Goal: Task Accomplishment & Management: Use online tool/utility

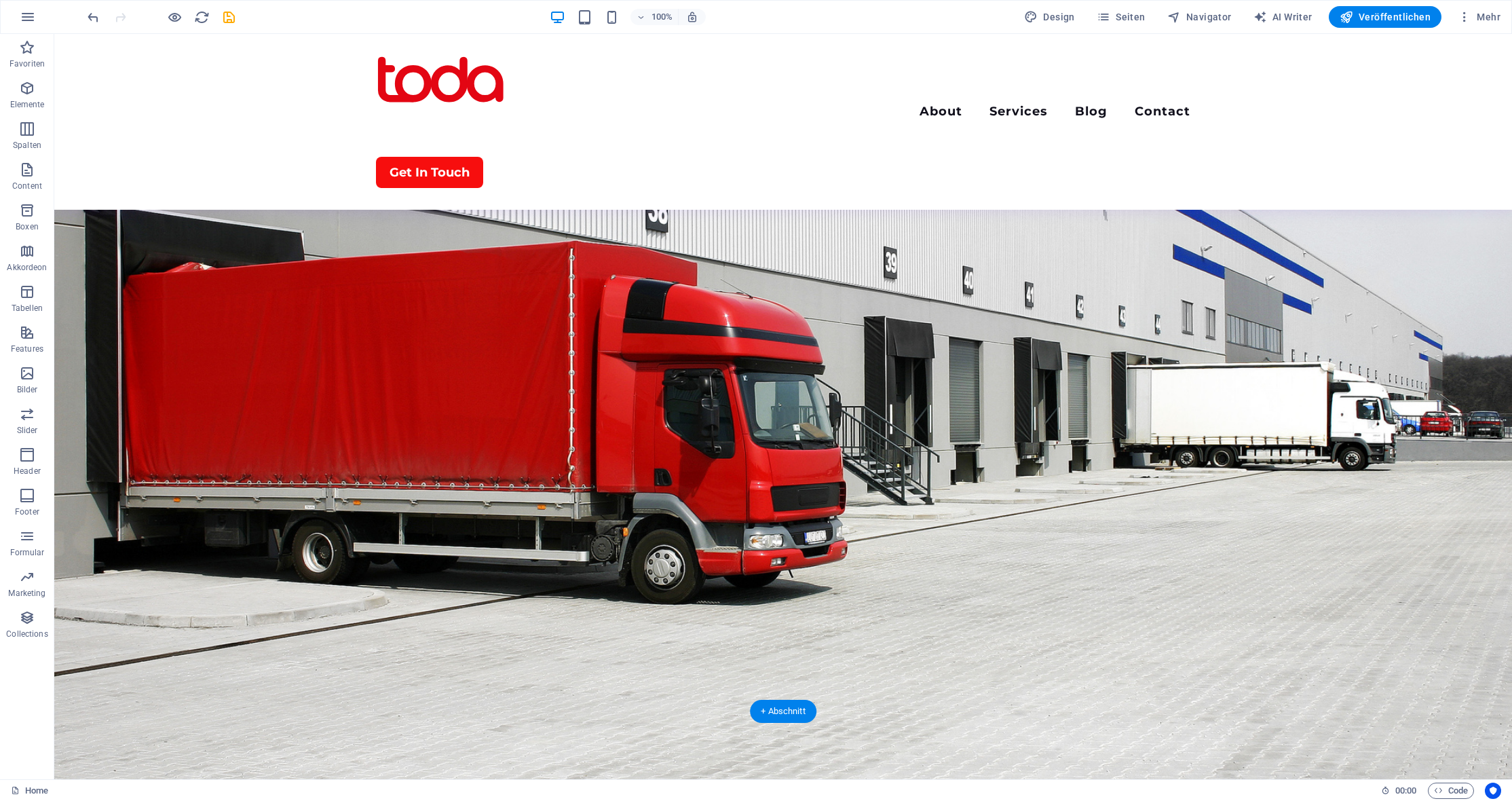
scroll to position [272, 0]
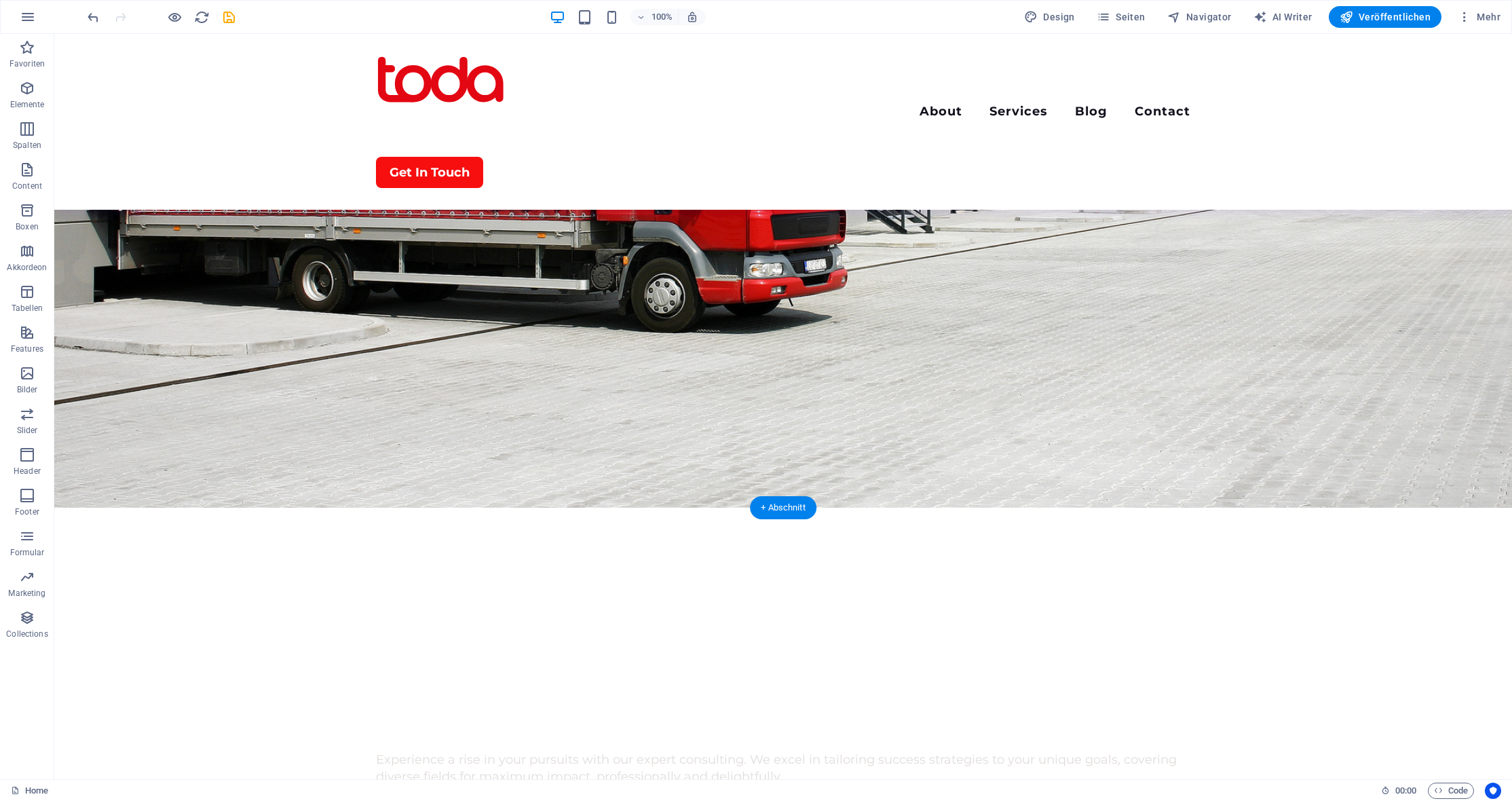
click at [238, 468] on figure at bounding box center [783, 135] width 1457 height 745
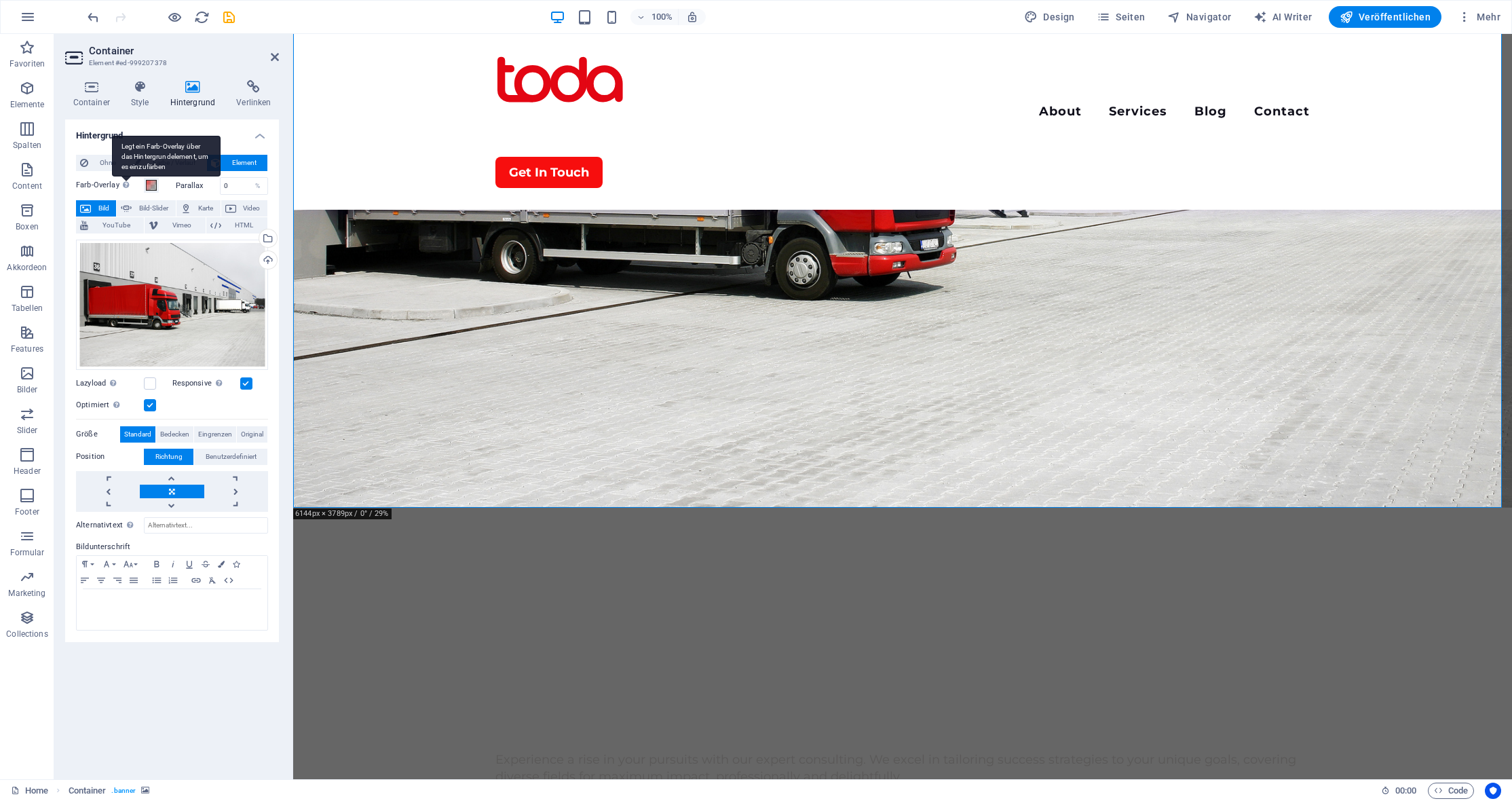
click at [125, 187] on icon at bounding box center [125, 185] width 6 height 7
click at [144, 187] on button "Farb-Overlay Legt ein Farb-Overlay über das Hintergrundelement, um es einzufärb…" at bounding box center [151, 186] width 15 height 15
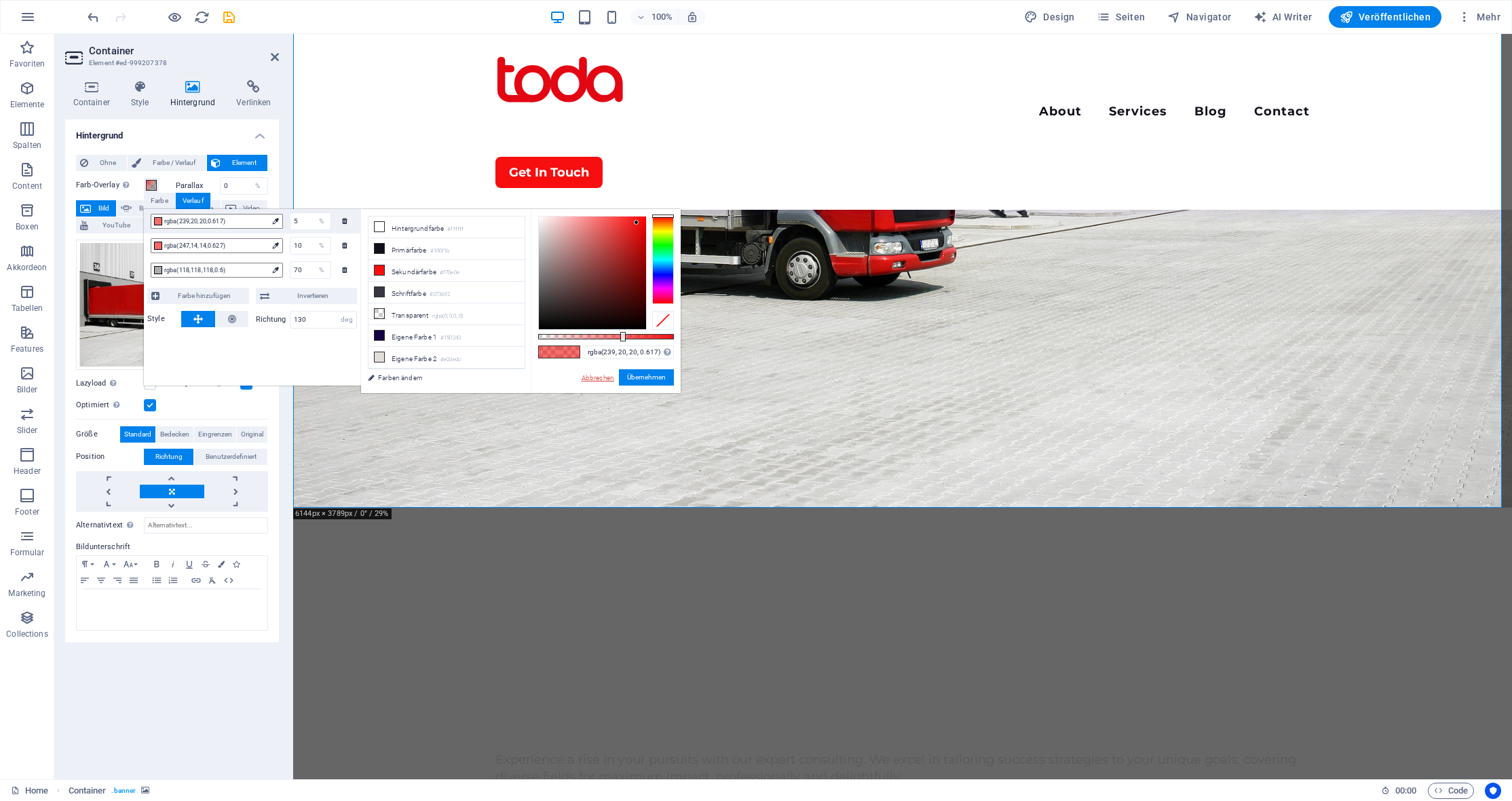
click at [603, 381] on link "Abbrechen" at bounding box center [597, 378] width 35 height 10
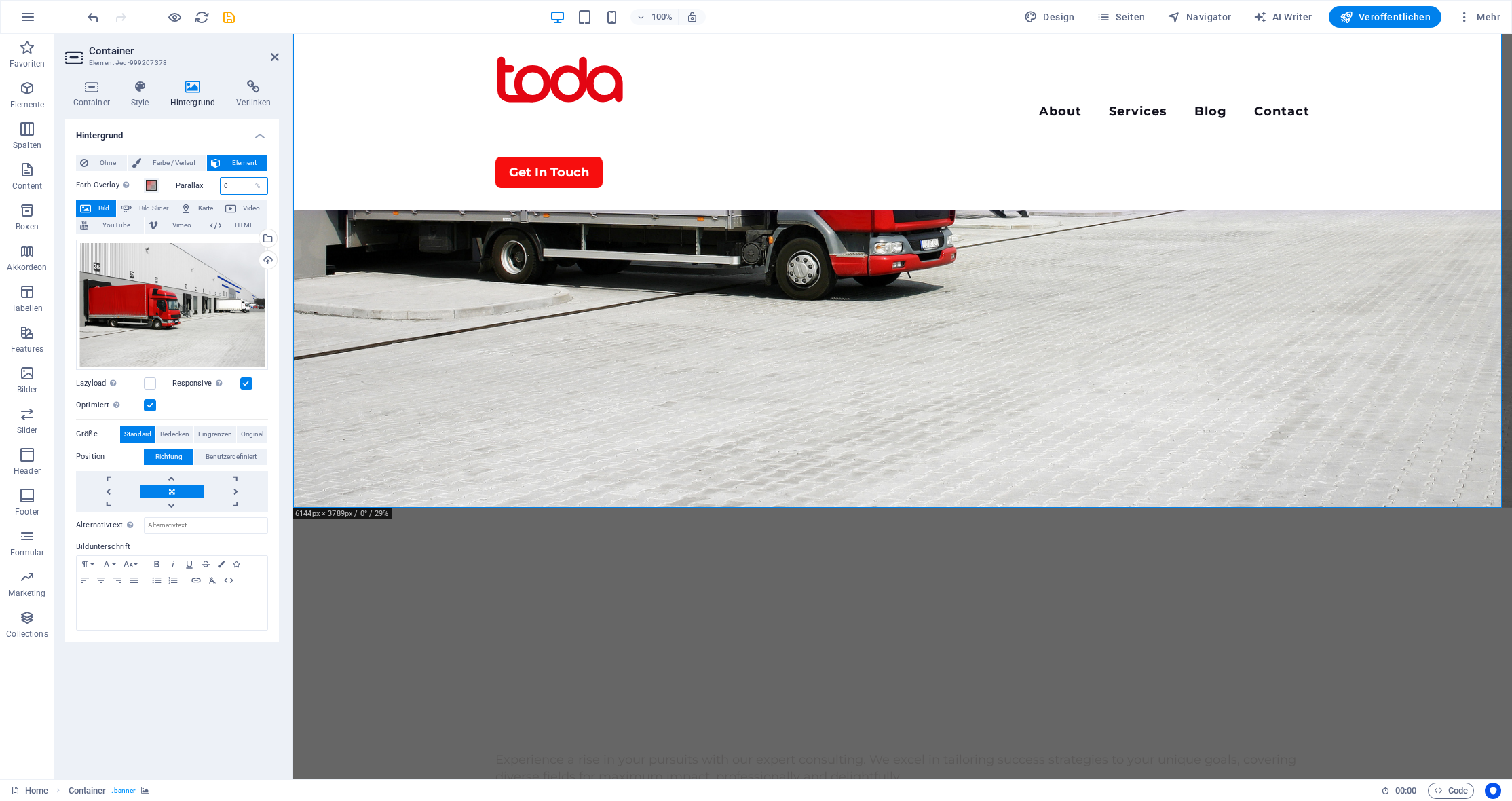
drag, startPoint x: 237, startPoint y: 184, endPoint x: 202, endPoint y: 184, distance: 35.0
click at [202, 184] on div "Parallax 0 %" at bounding box center [222, 186] width 93 height 18
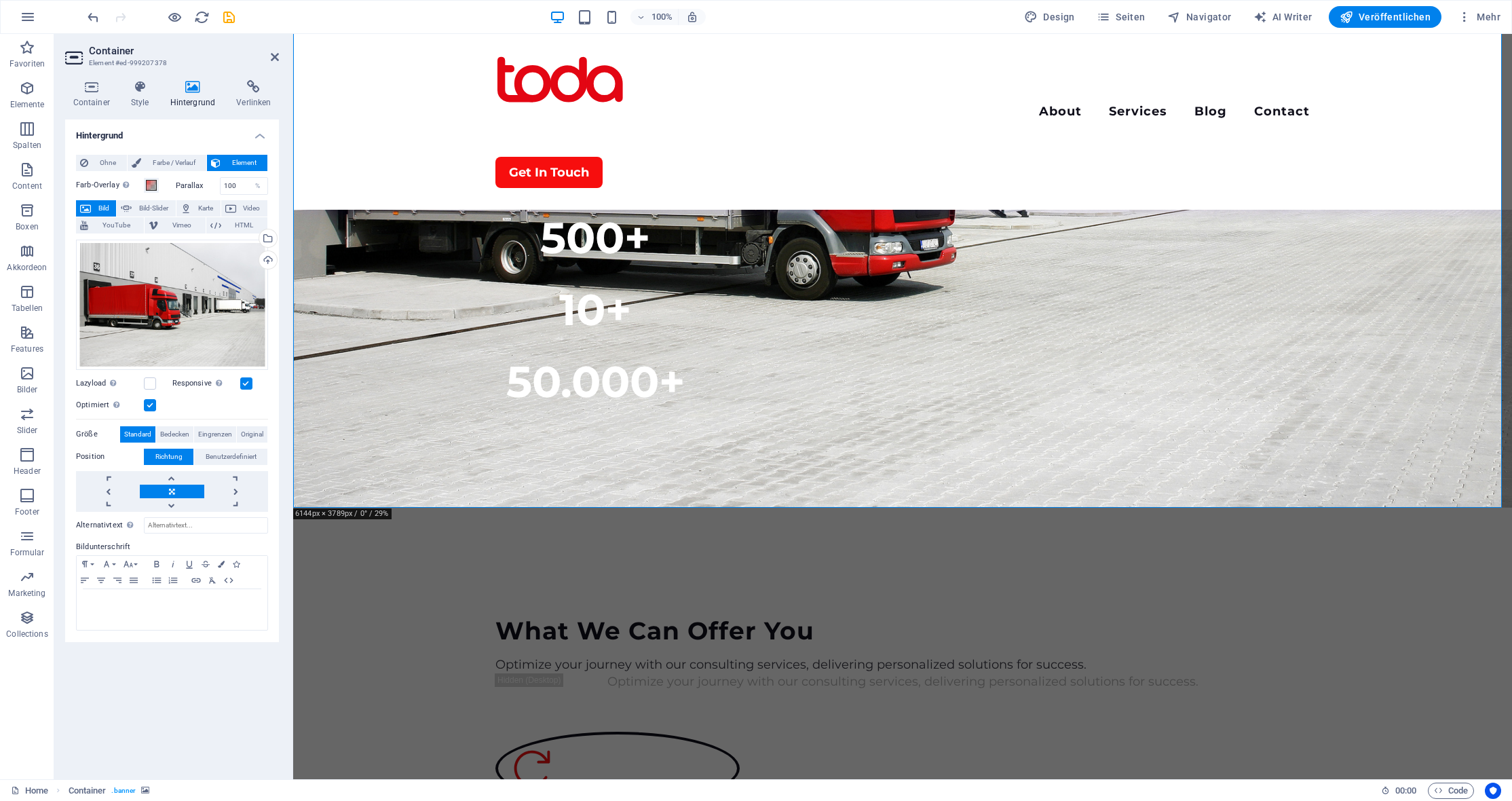
click at [275, 189] on div "Ohne Farbe / Verlauf Element Hintergrund über volle Breite strecken Farb-Overla…" at bounding box center [172, 393] width 213 height 498
drag, startPoint x: 239, startPoint y: 188, endPoint x: 199, endPoint y: 187, distance: 40.0
click at [199, 187] on div "Parallax 100 %" at bounding box center [222, 186] width 93 height 18
type input "0"
click at [275, 188] on div "Ohne Farbe / Verlauf Element Hintergrund über volle Breite strecken Farb-Overla…" at bounding box center [172, 393] width 213 height 498
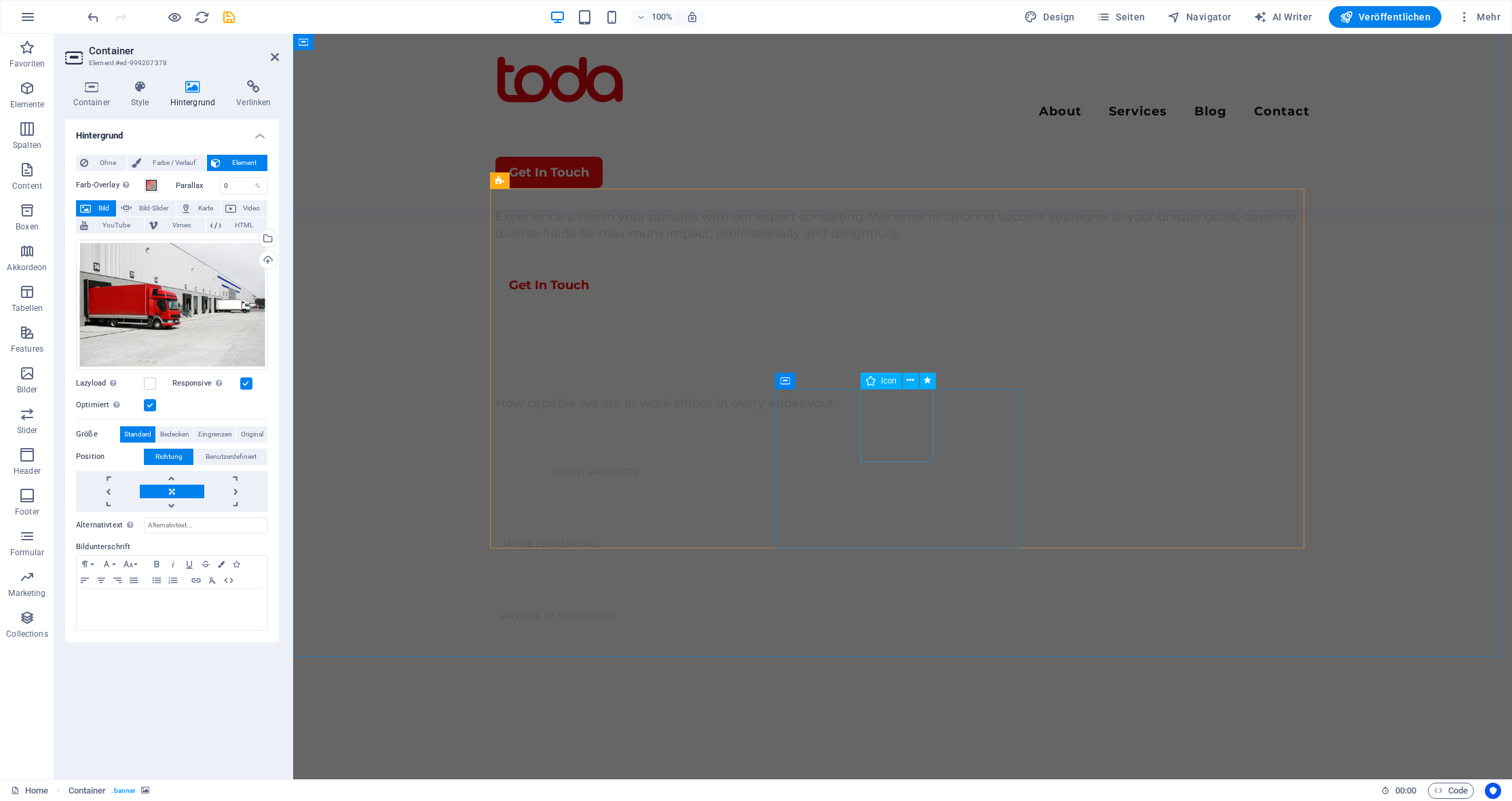
scroll to position [0, 0]
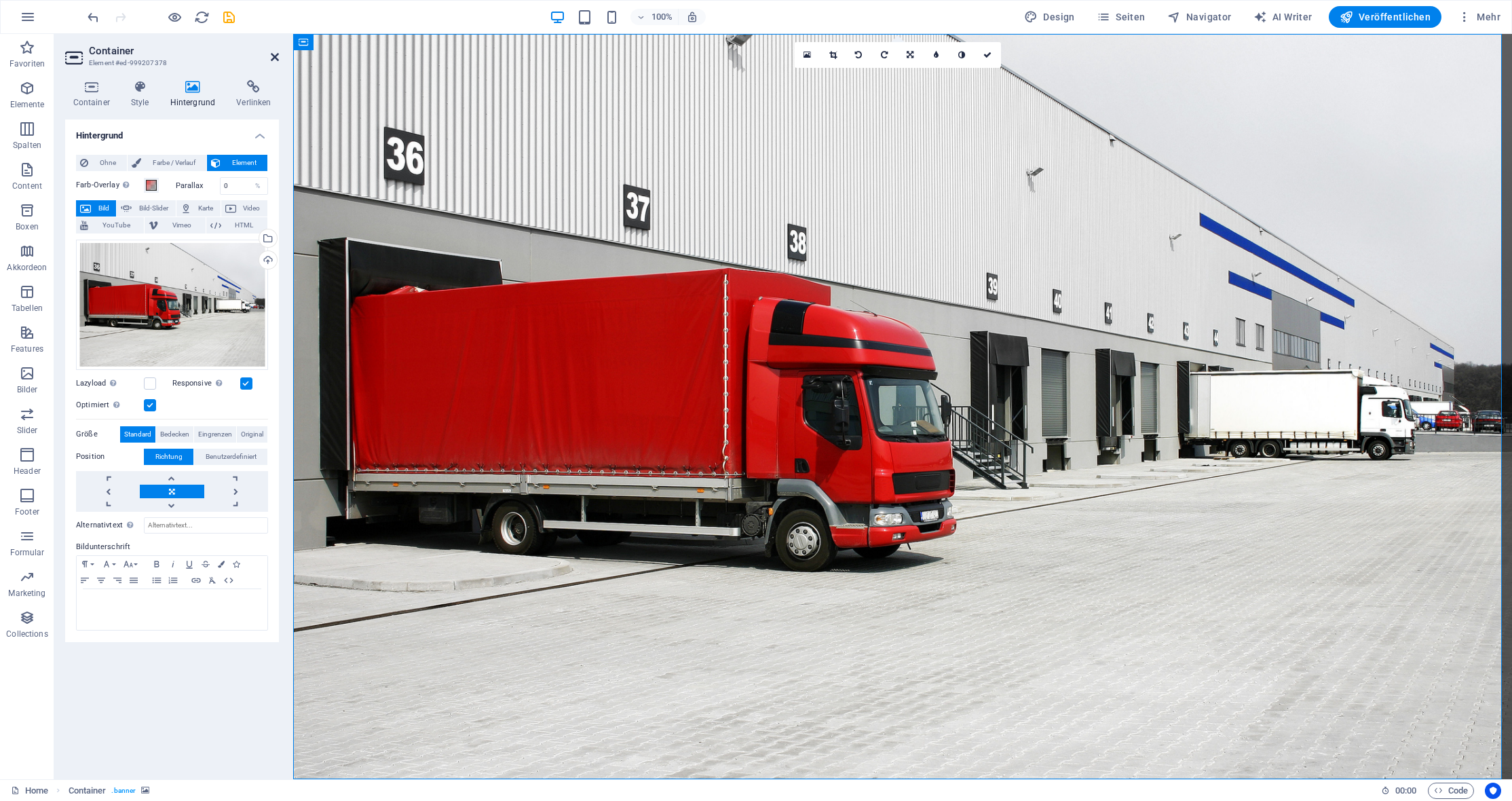
click at [273, 57] on icon at bounding box center [275, 58] width 8 height 11
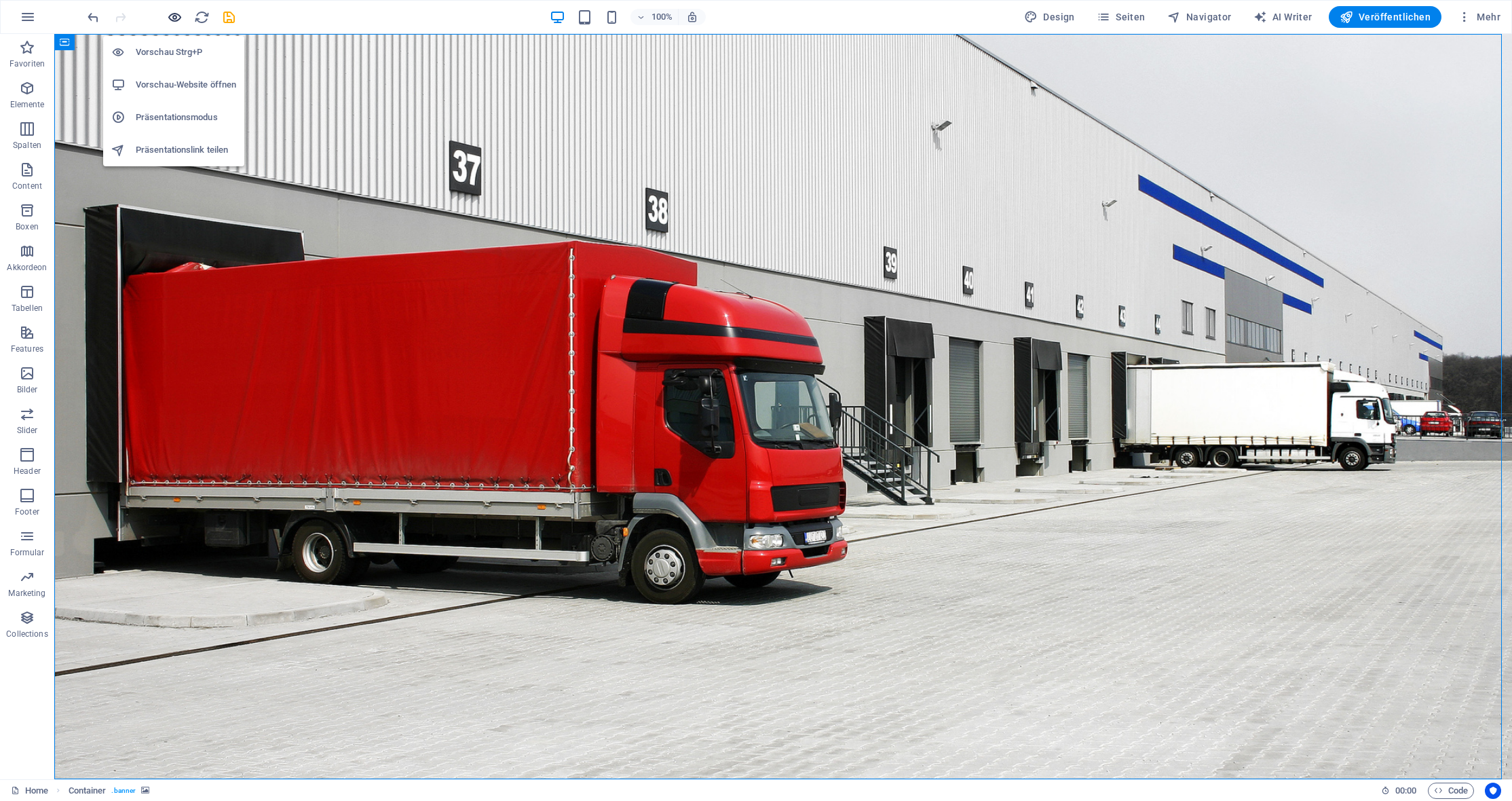
click at [173, 14] on icon "button" at bounding box center [174, 17] width 16 height 16
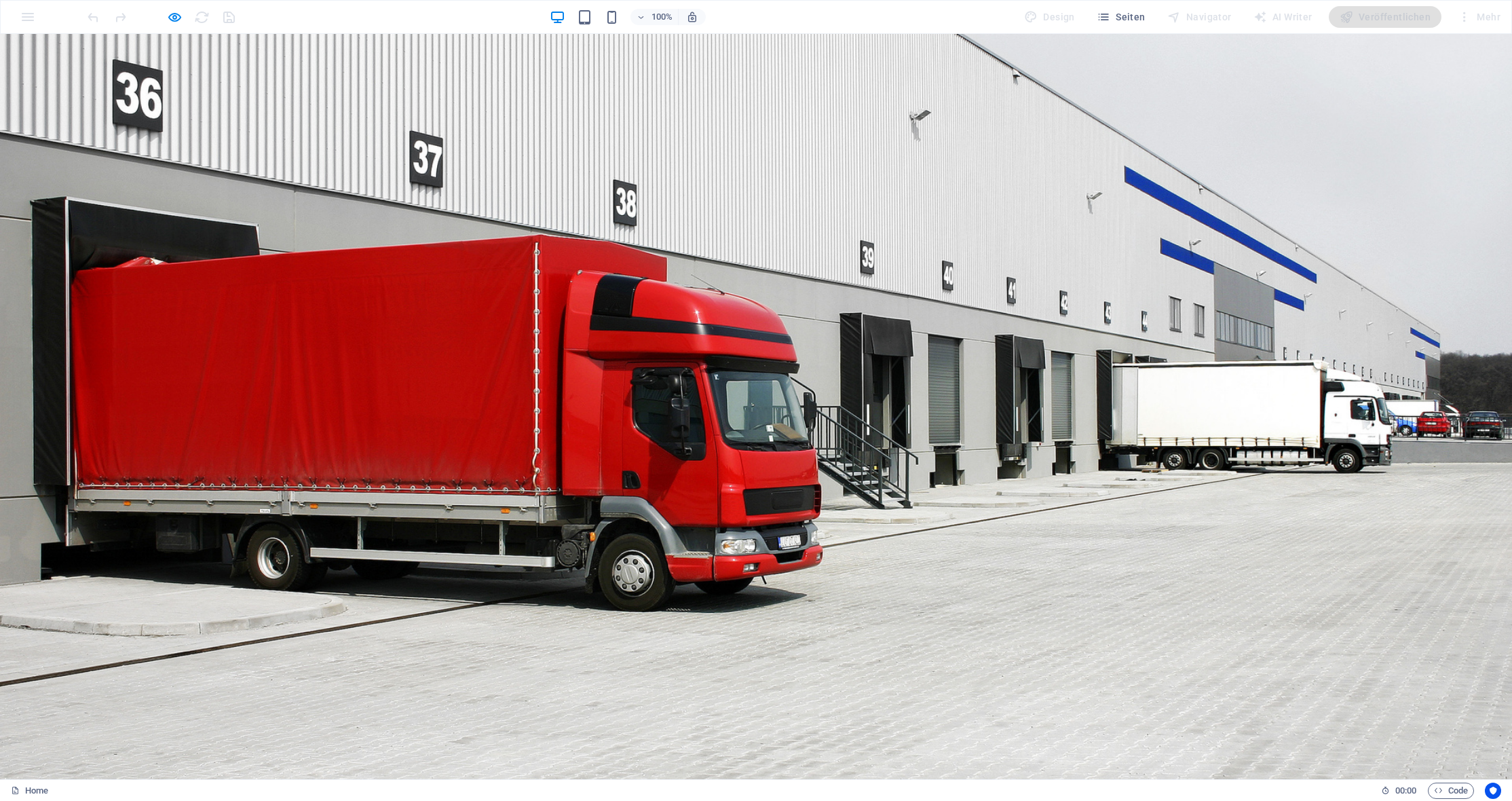
drag, startPoint x: 749, startPoint y: 526, endPoint x: 821, endPoint y: 553, distance: 76.9
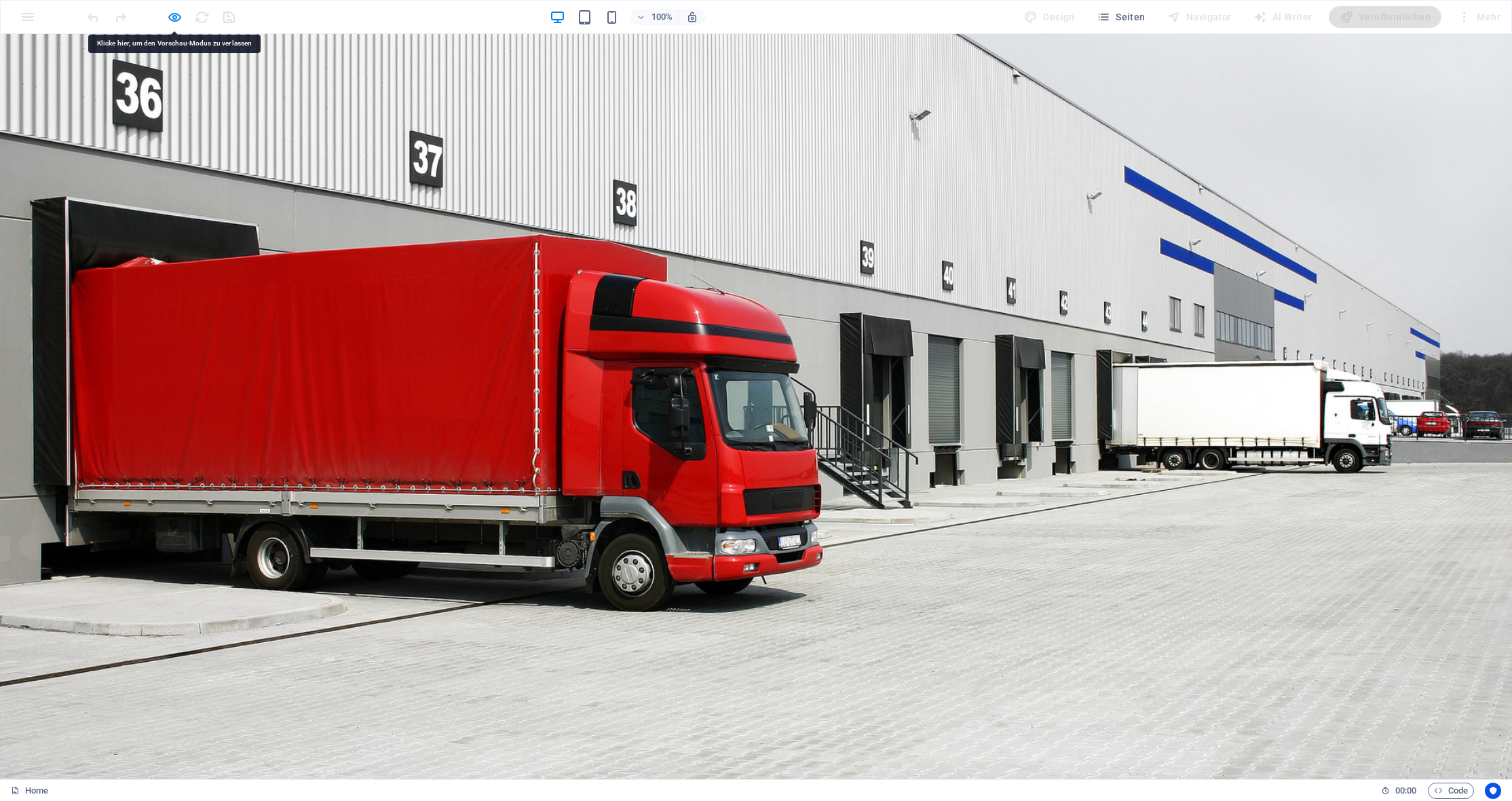
drag, startPoint x: 966, startPoint y: 526, endPoint x: 1009, endPoint y: 563, distance: 56.7
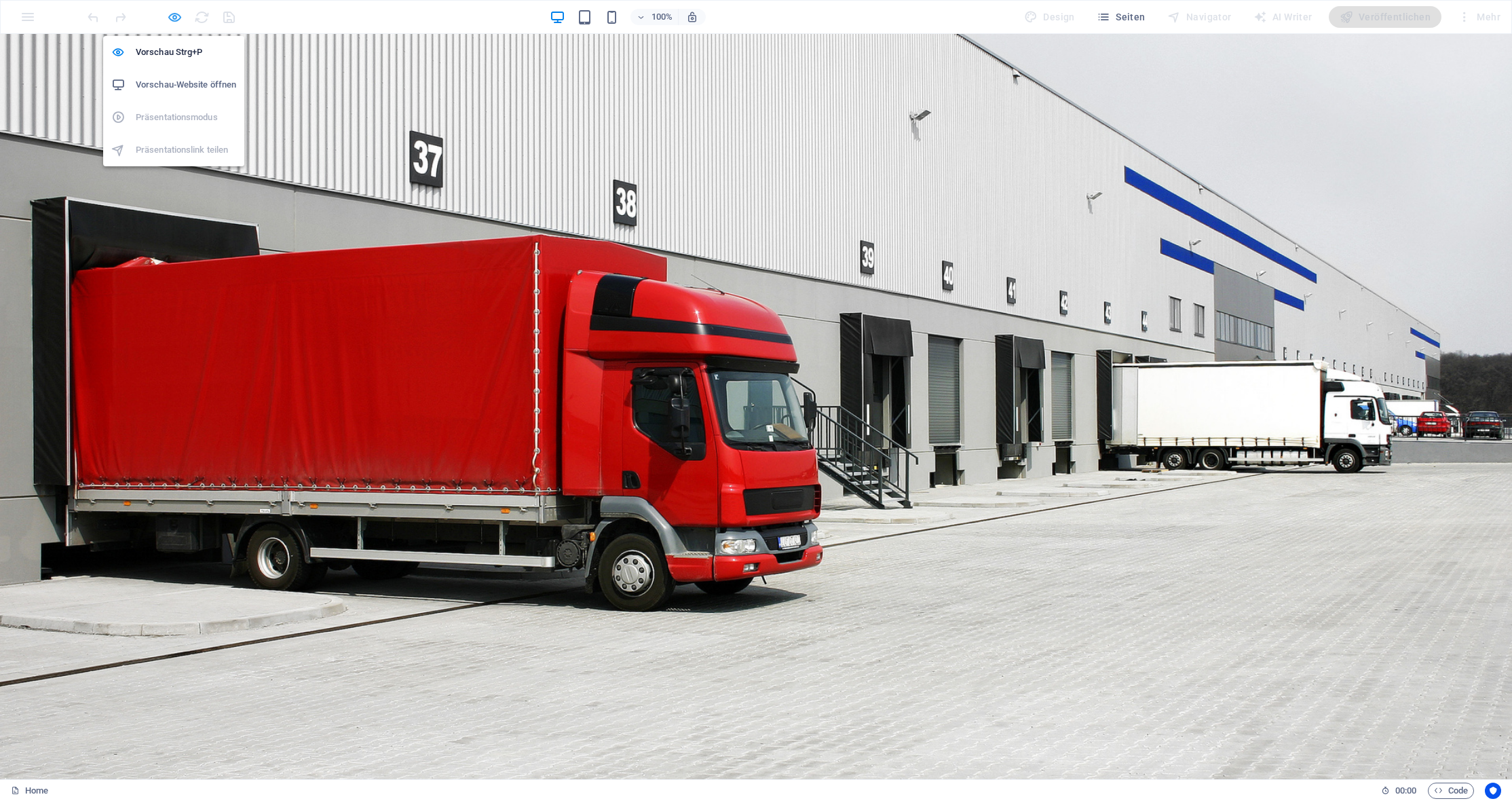
click at [178, 13] on icon "button" at bounding box center [174, 17] width 16 height 16
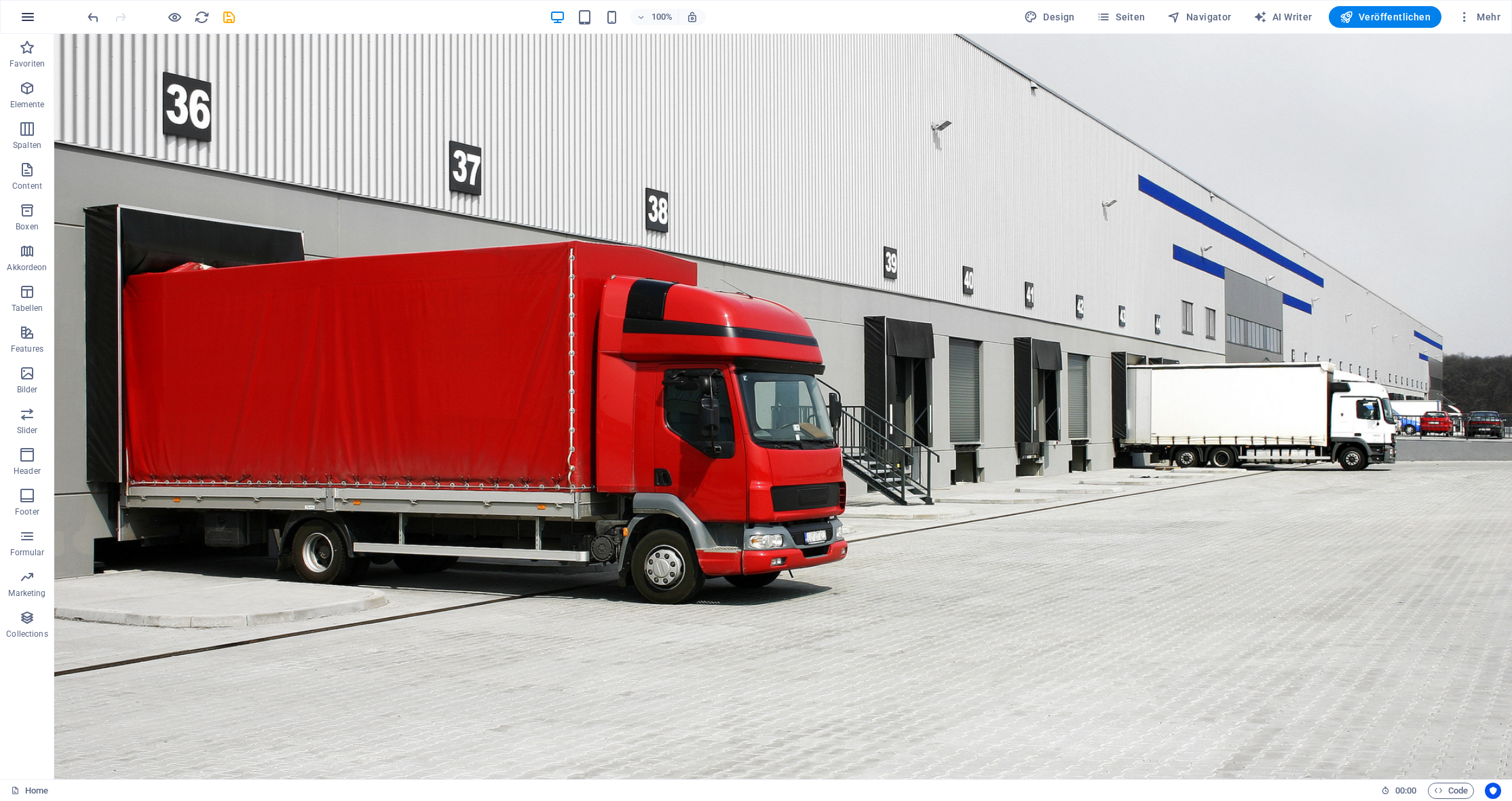
click at [33, 19] on icon "button" at bounding box center [28, 18] width 17 height 17
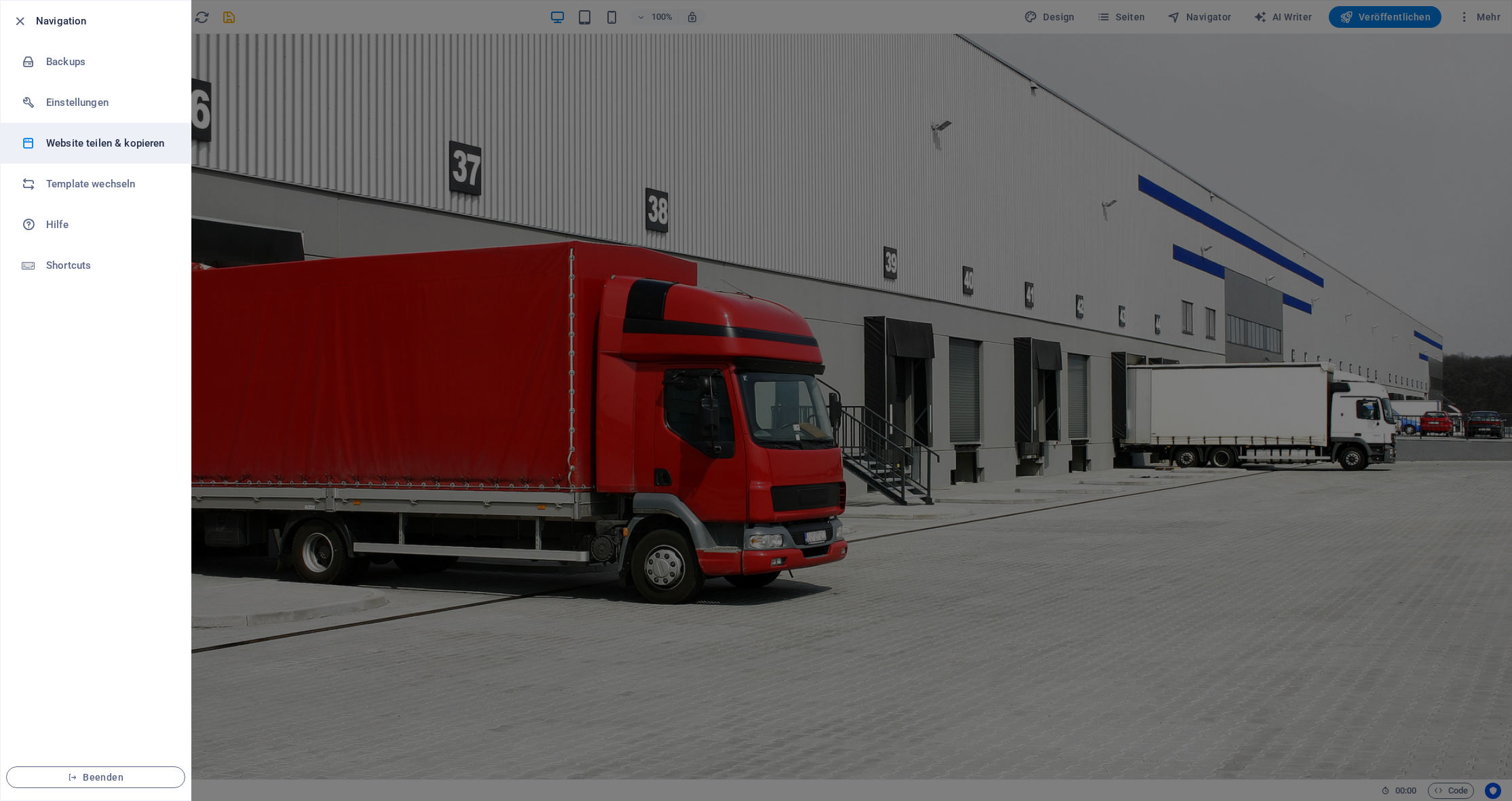
click at [141, 149] on h6 "Website teilen & kopieren" at bounding box center [109, 144] width 125 height 17
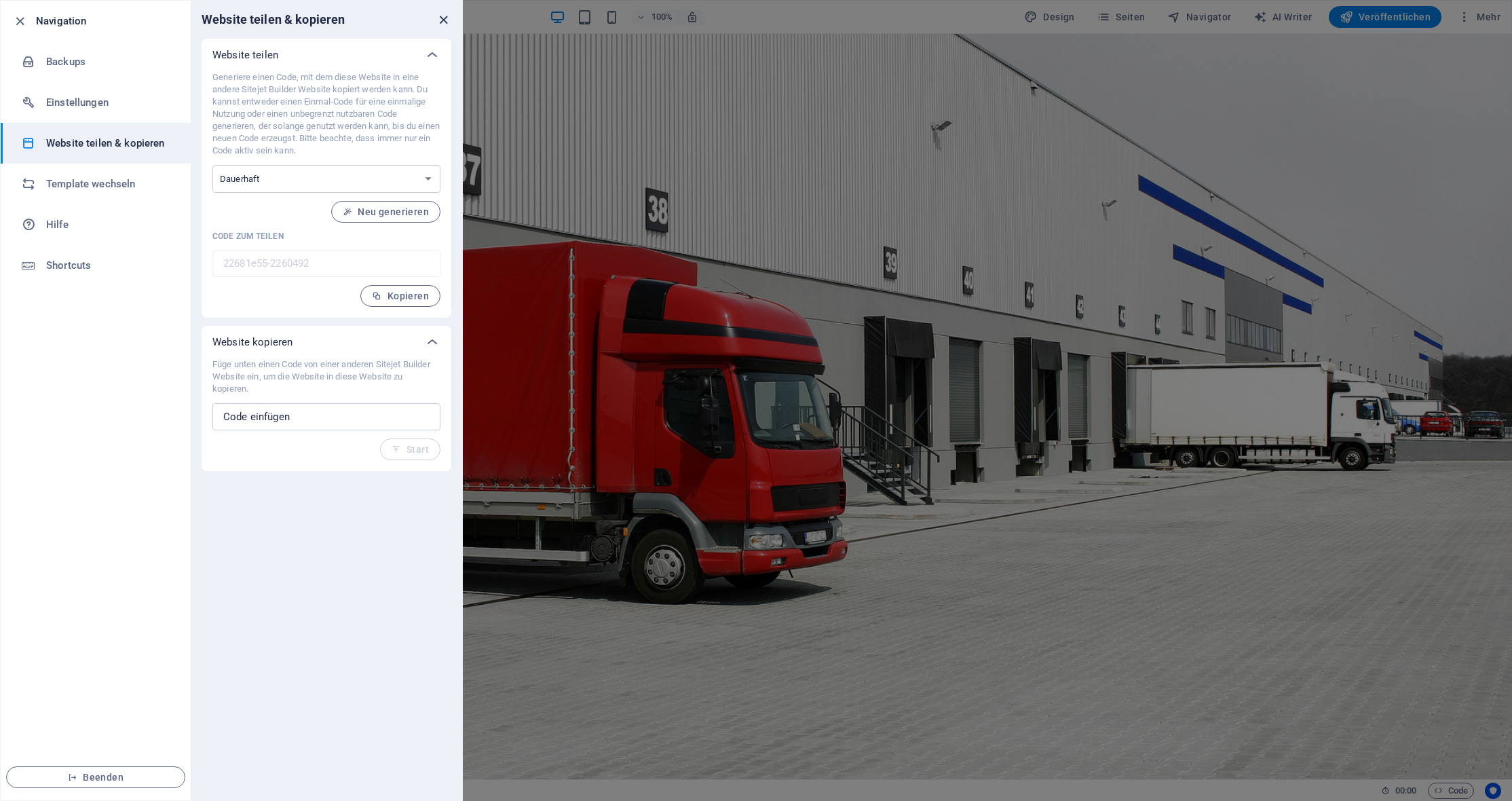
click at [441, 21] on icon "close" at bounding box center [443, 19] width 16 height 16
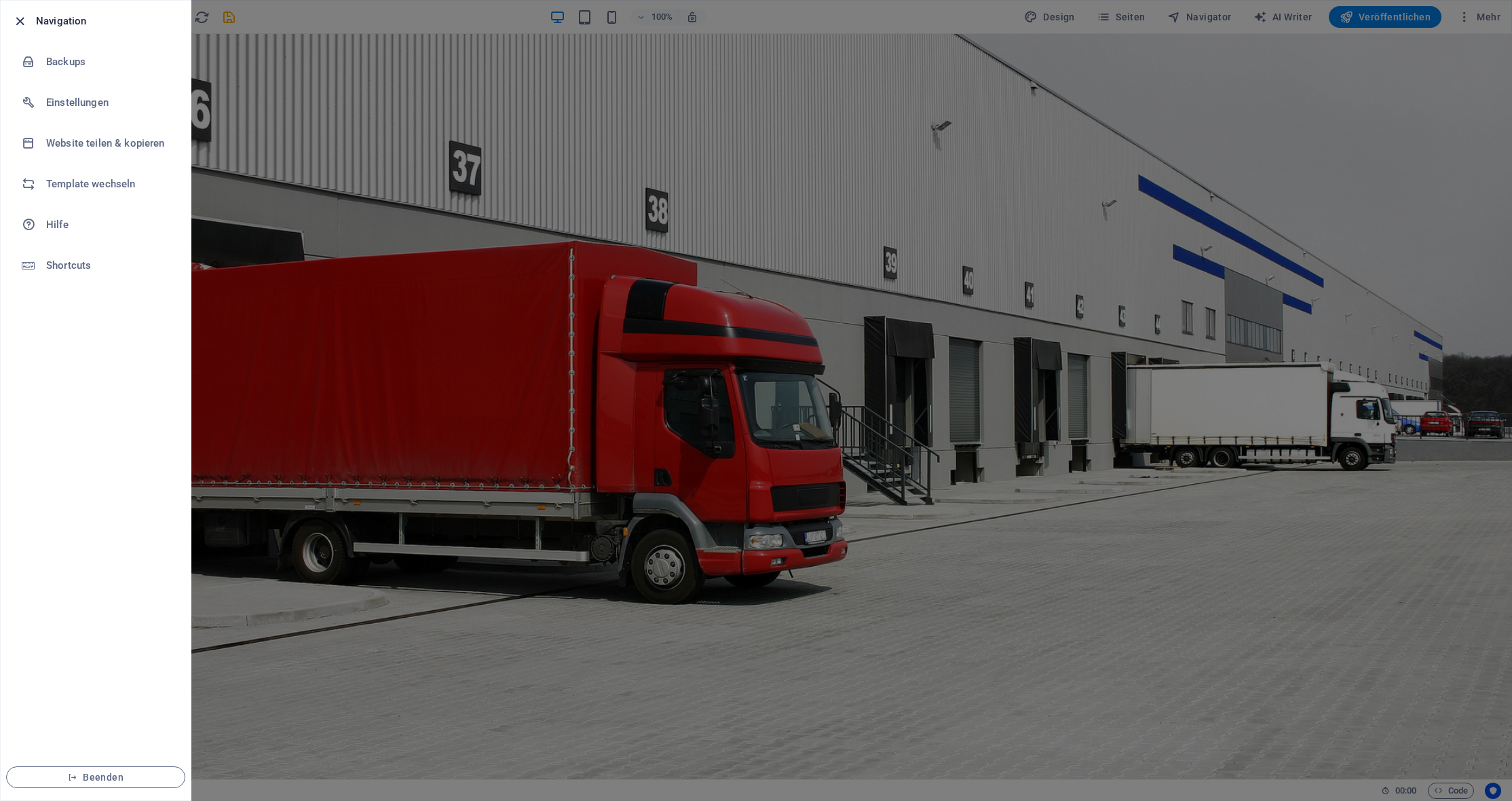
click at [20, 18] on icon "button" at bounding box center [19, 21] width 16 height 16
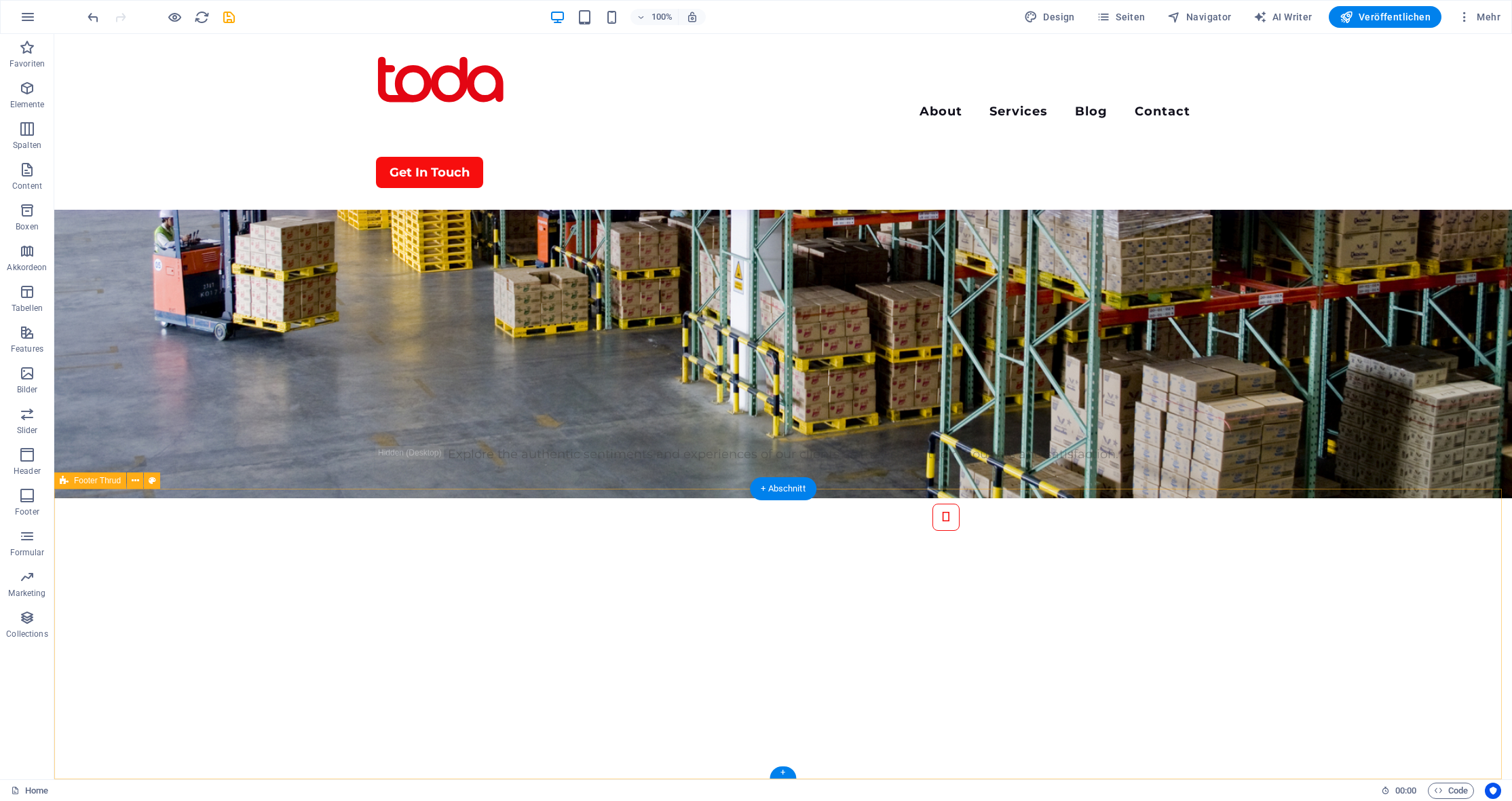
scroll to position [3154, 0]
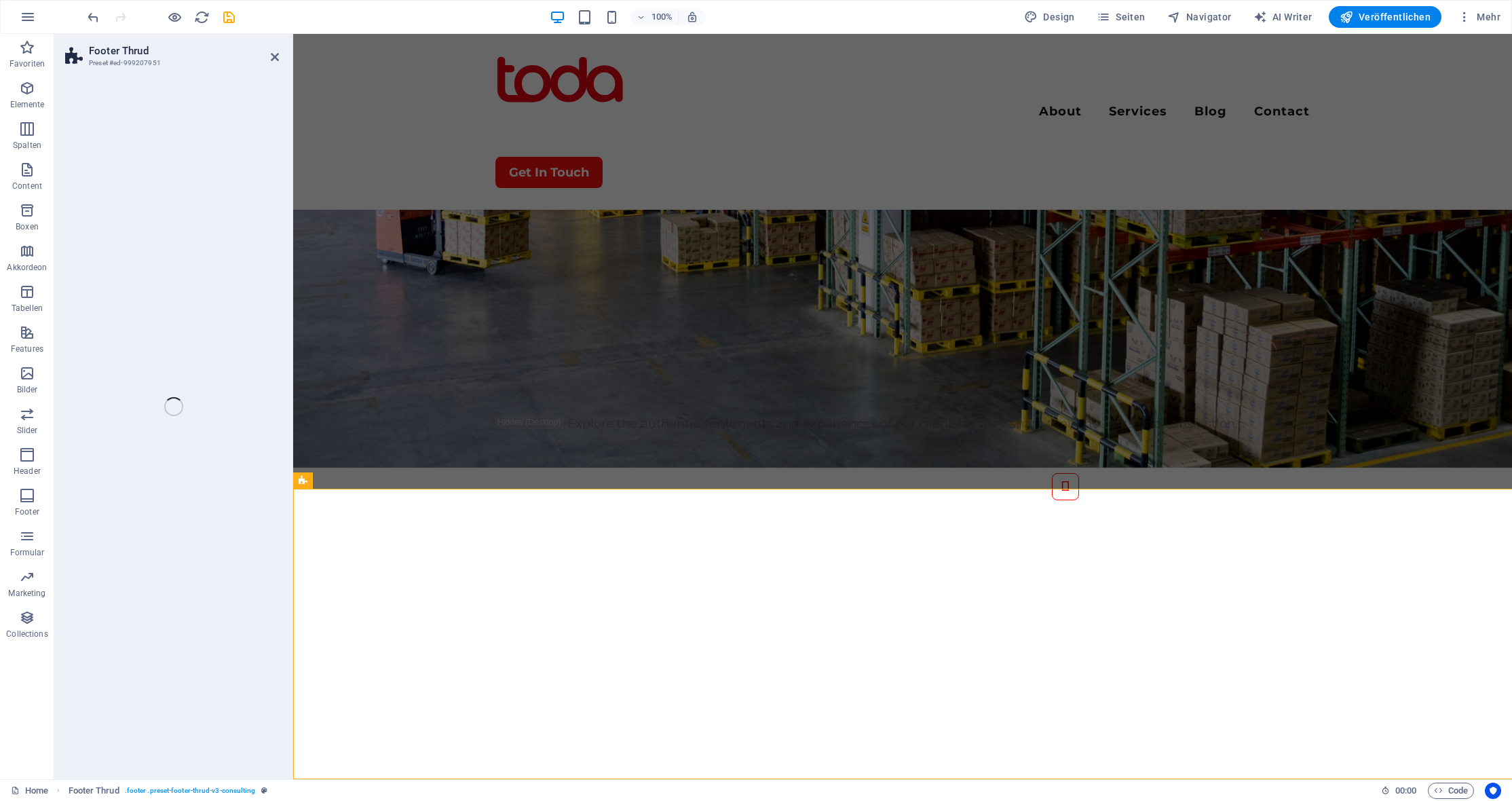
select select "rem"
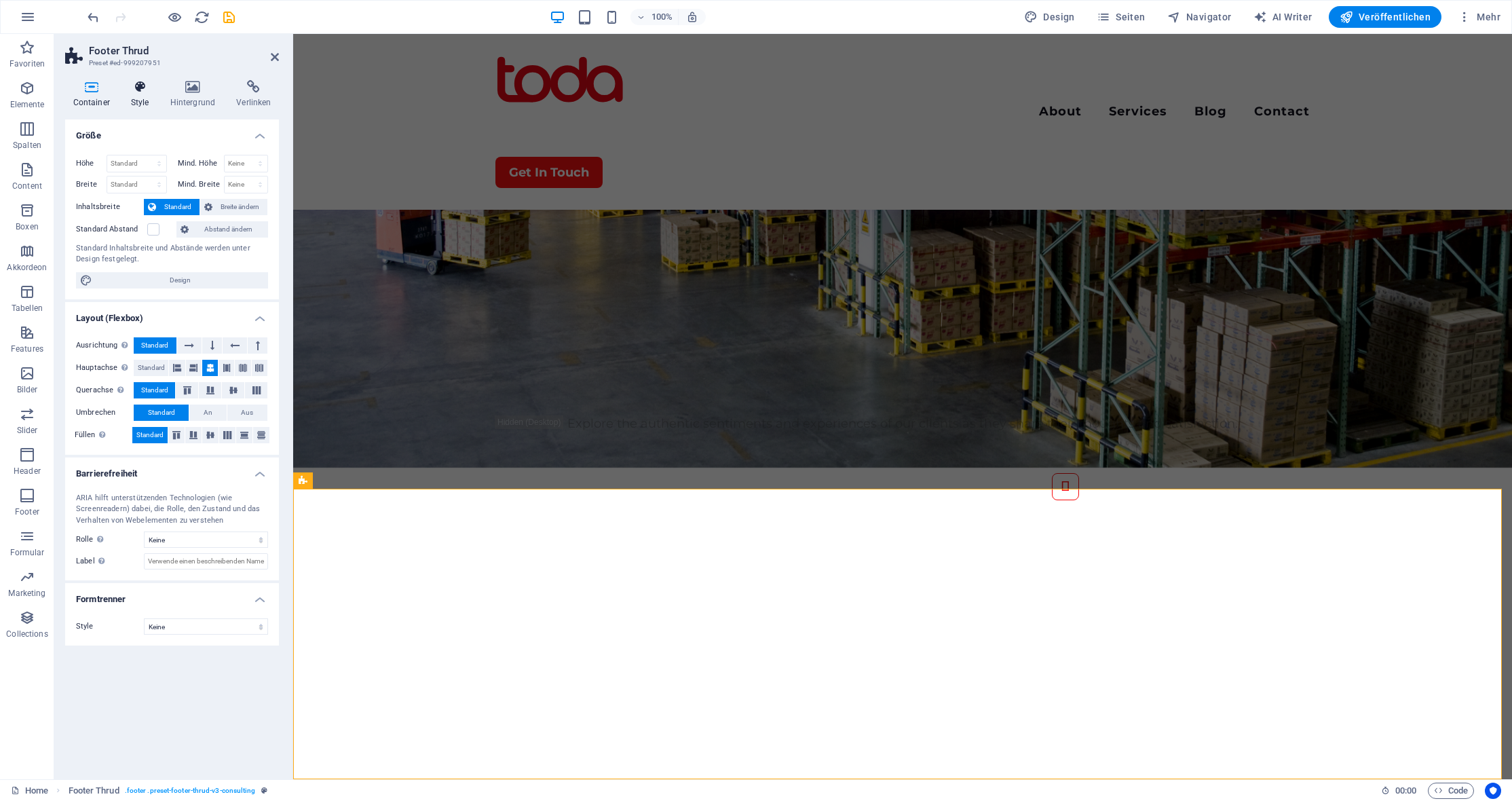
click at [143, 88] on icon at bounding box center [139, 86] width 34 height 14
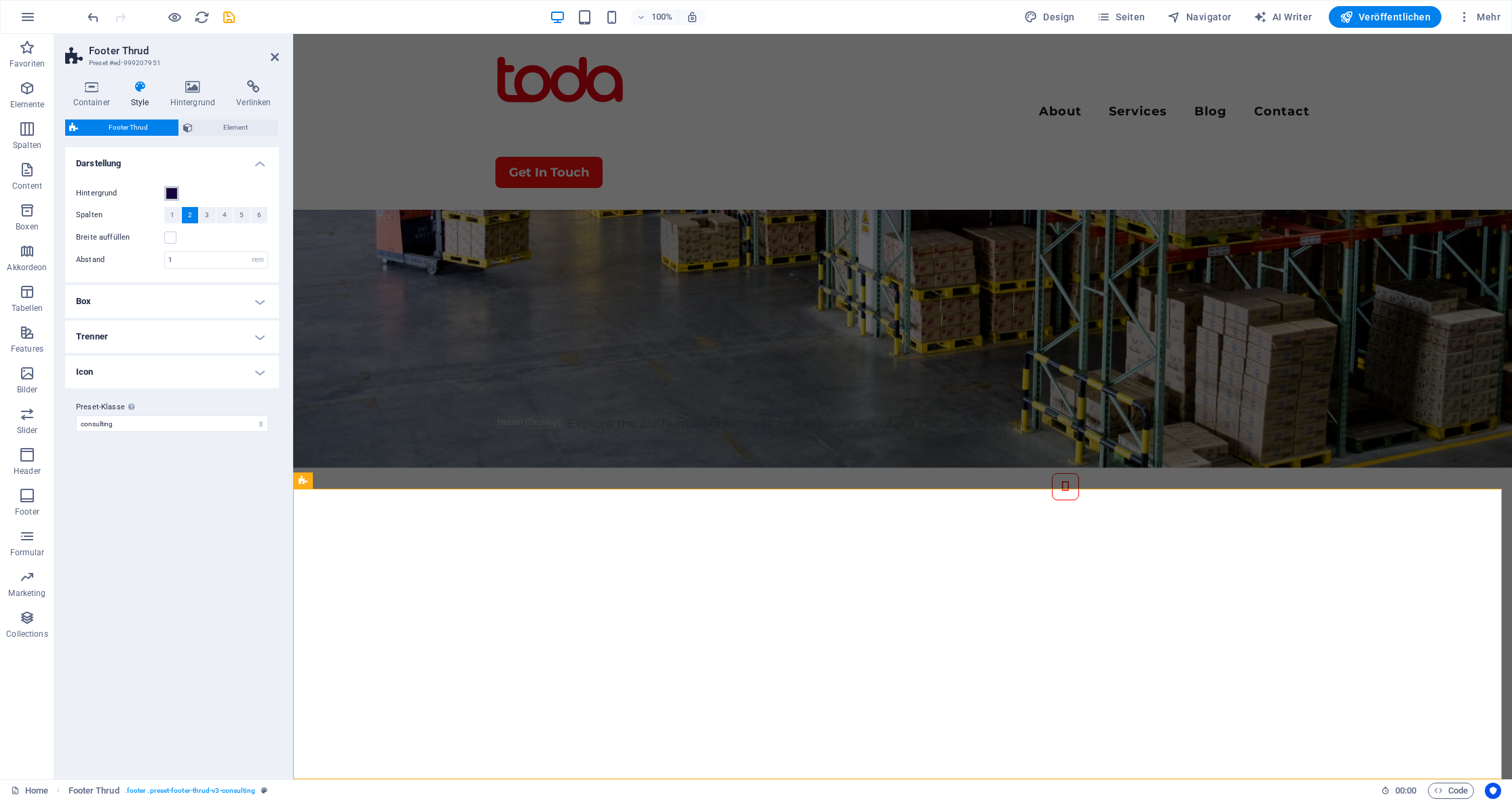
click at [170, 193] on span at bounding box center [172, 194] width 11 height 11
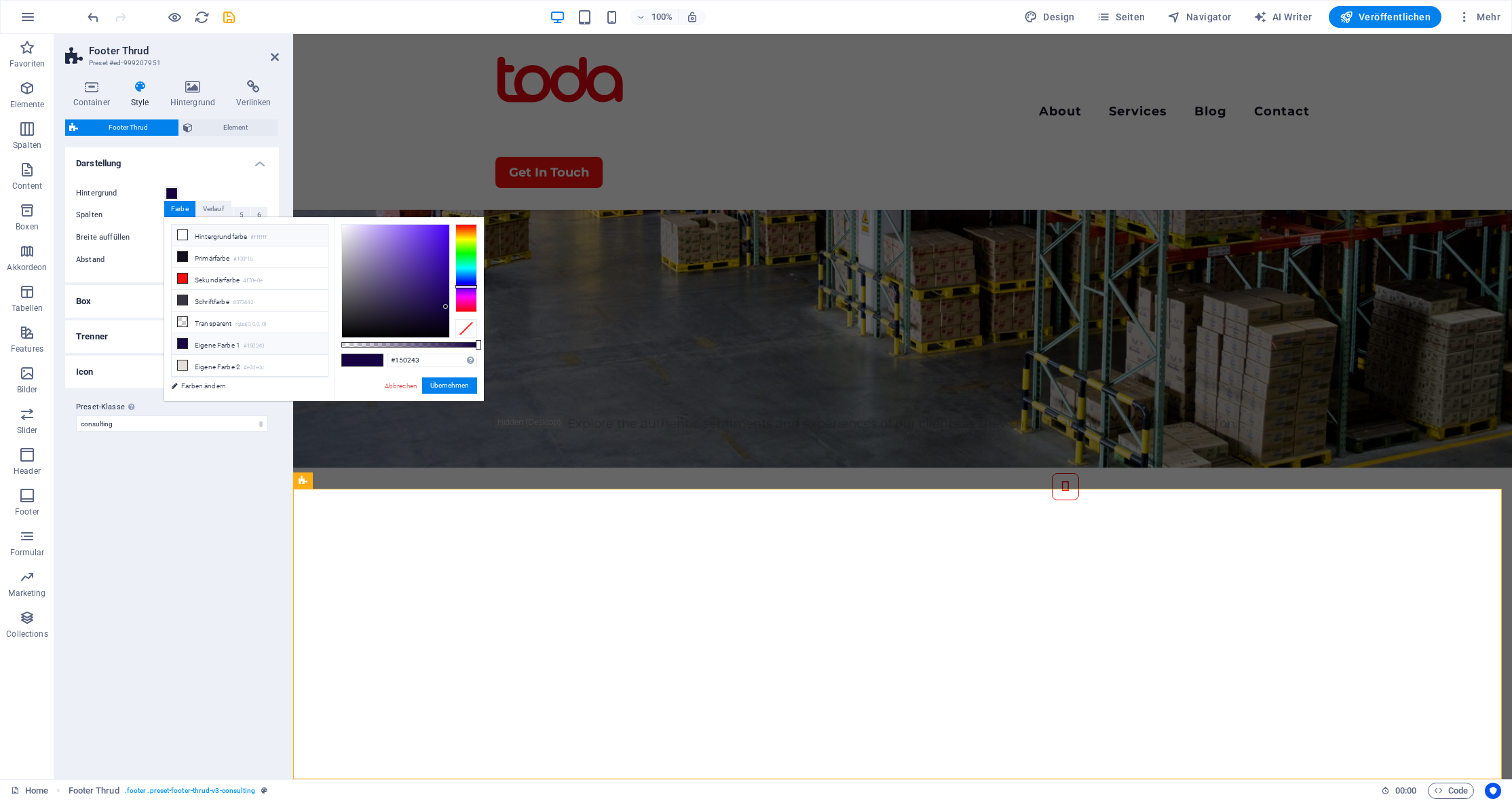
click at [221, 232] on li "Hintergrundfarbe #ffffff" at bounding box center [250, 235] width 156 height 21
type input "#ffffff"
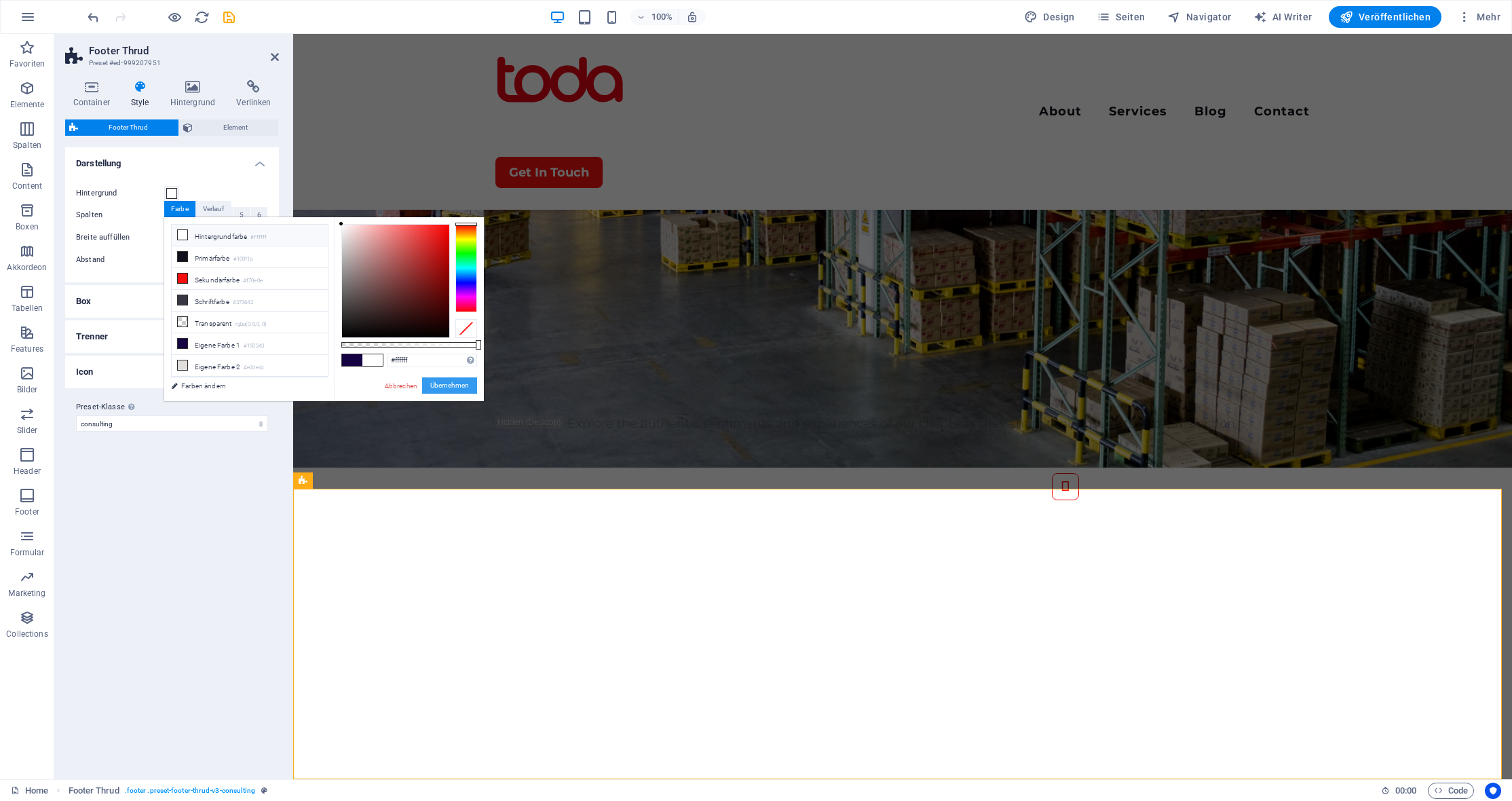
click at [449, 382] on button "Übernehmen" at bounding box center [449, 386] width 55 height 17
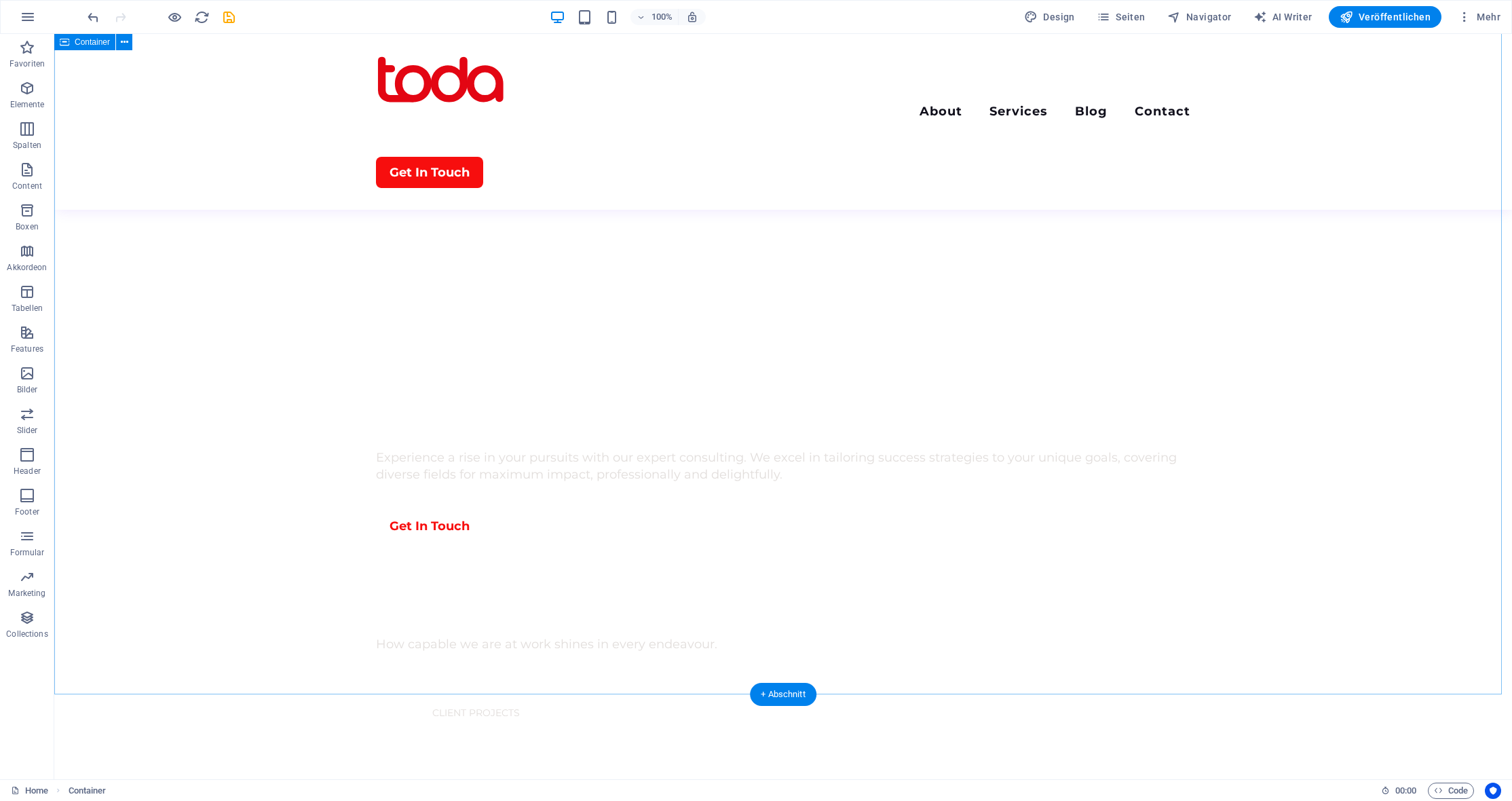
scroll to position [0, 0]
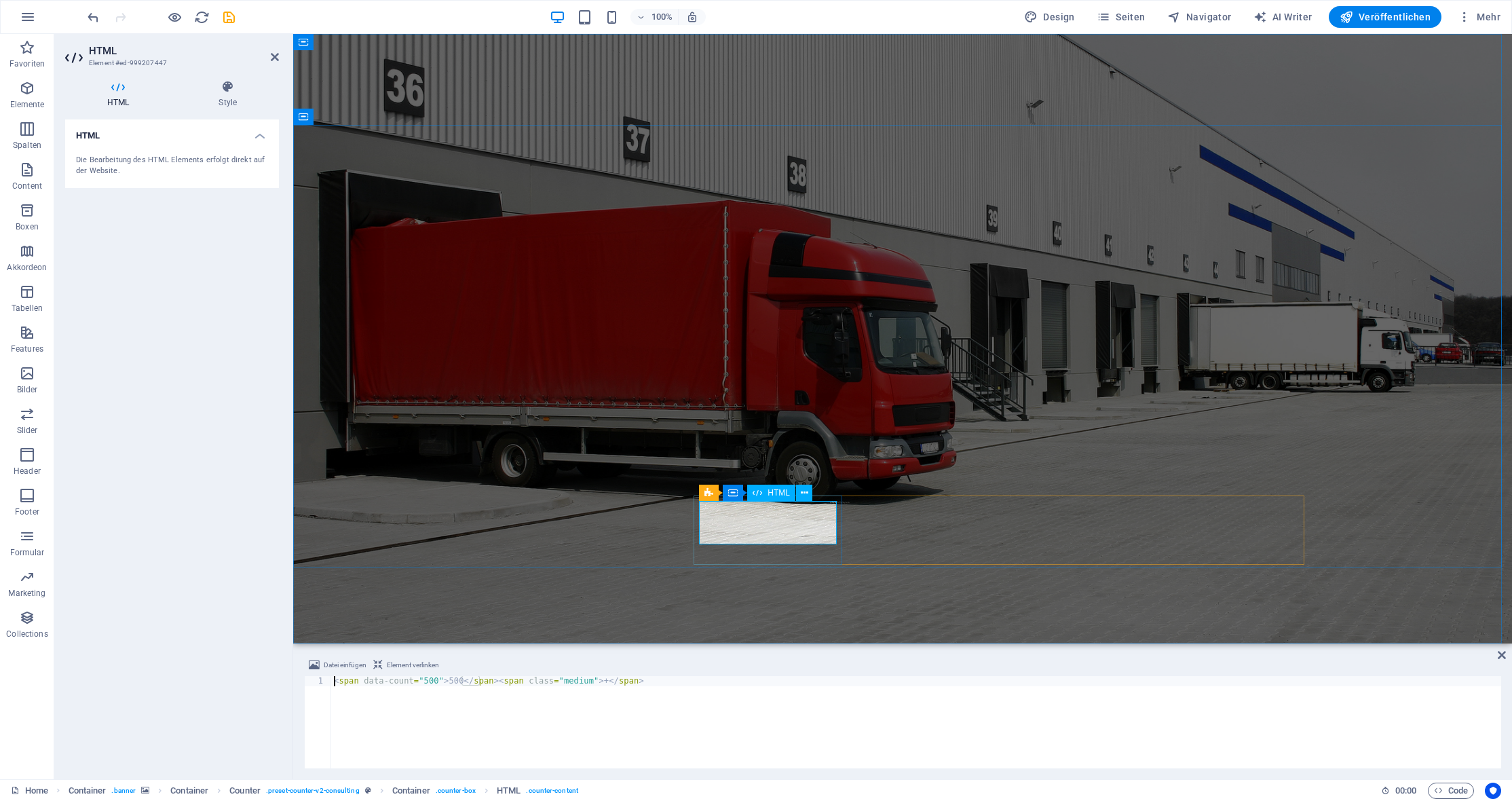
click at [418, 683] on div "< span data-count = "500" > 500 </ span > < span class = "medium" > + </ span >" at bounding box center [916, 732] width 1170 height 112
drag, startPoint x: 437, startPoint y: 681, endPoint x: 454, endPoint y: 679, distance: 17.1
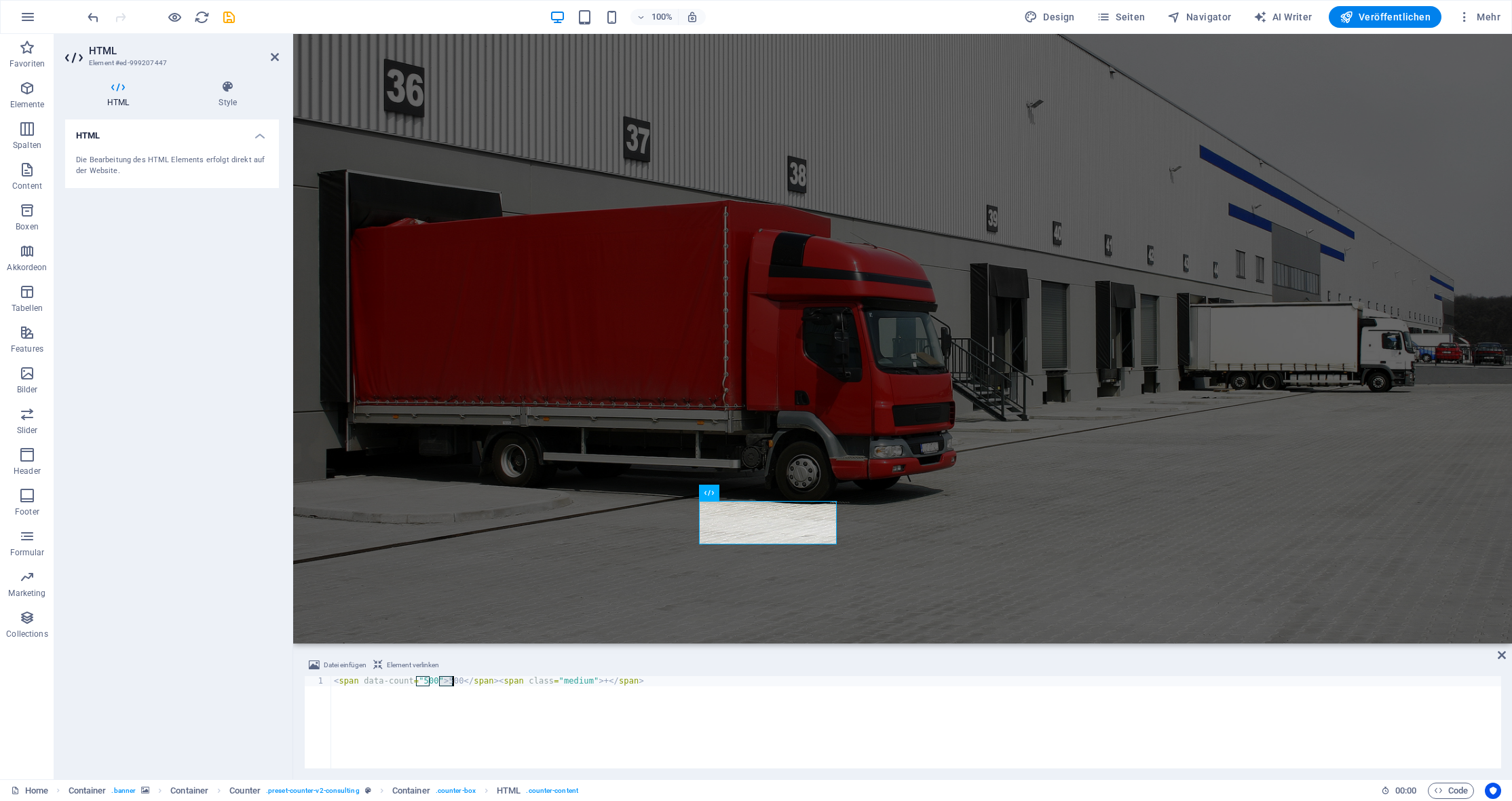
click at [454, 679] on div "< span data-count = "500" > 500 </ span > < span class = "medium" > + </ span >" at bounding box center [916, 732] width 1170 height 112
type textarea "<span data-count="500">2000</span><span class="medium">+</span>"
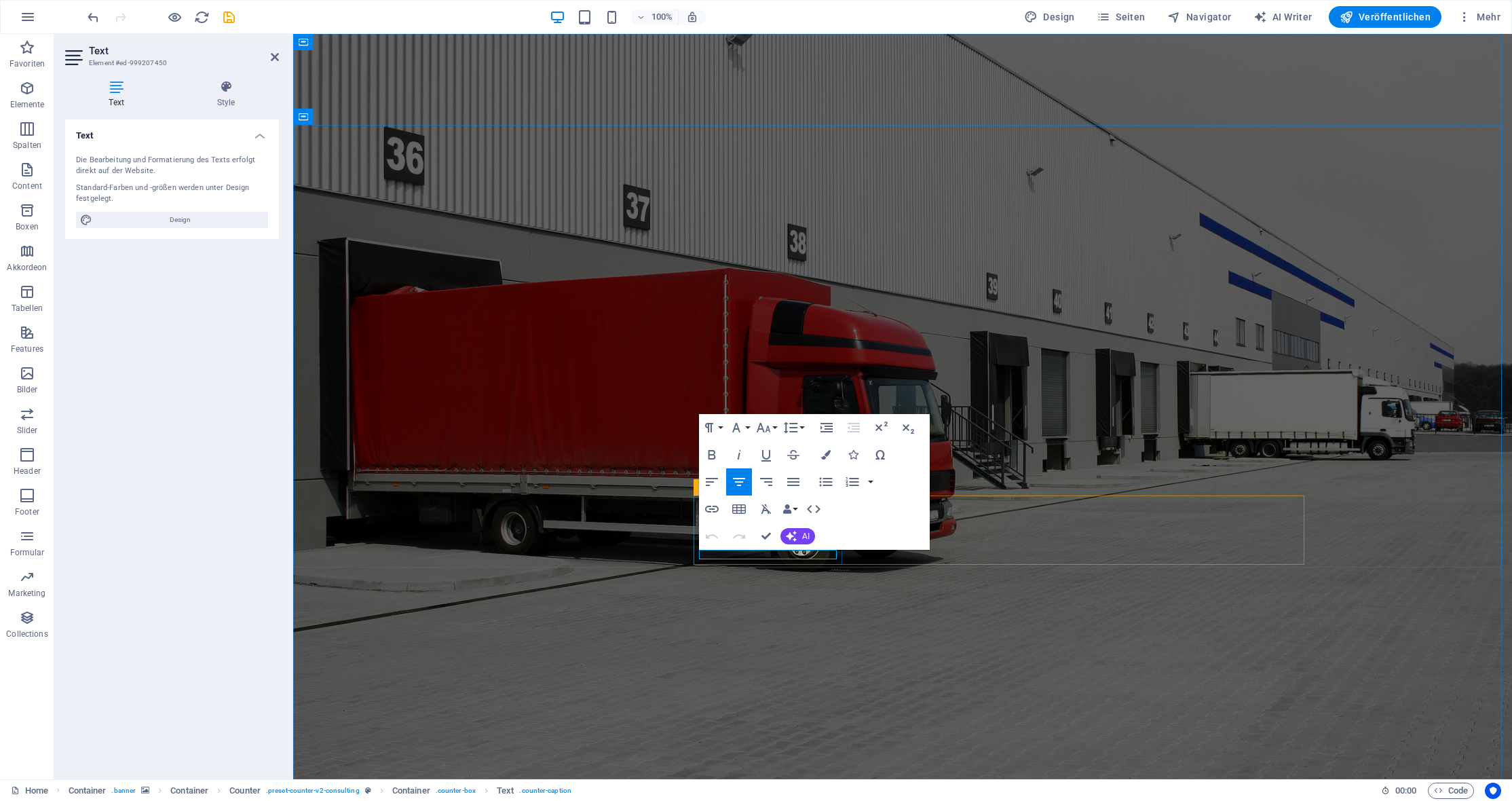
click at [765, 608] on figure at bounding box center [903, 407] width 1219 height 745
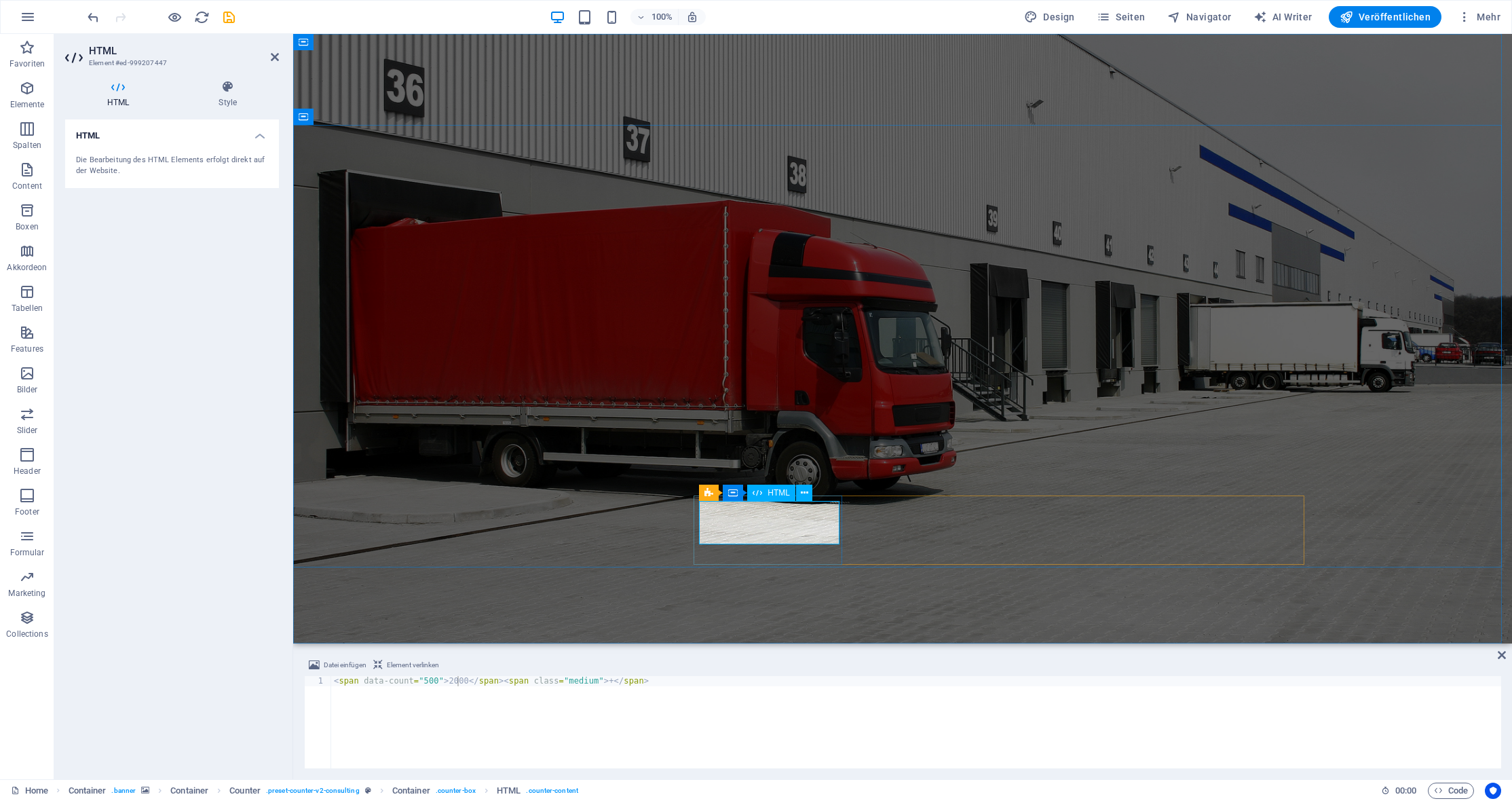
click at [440, 681] on div "< span data-count = "500" > 2000 </ span > < span class = "medium" > + </ span >" at bounding box center [916, 732] width 1170 height 112
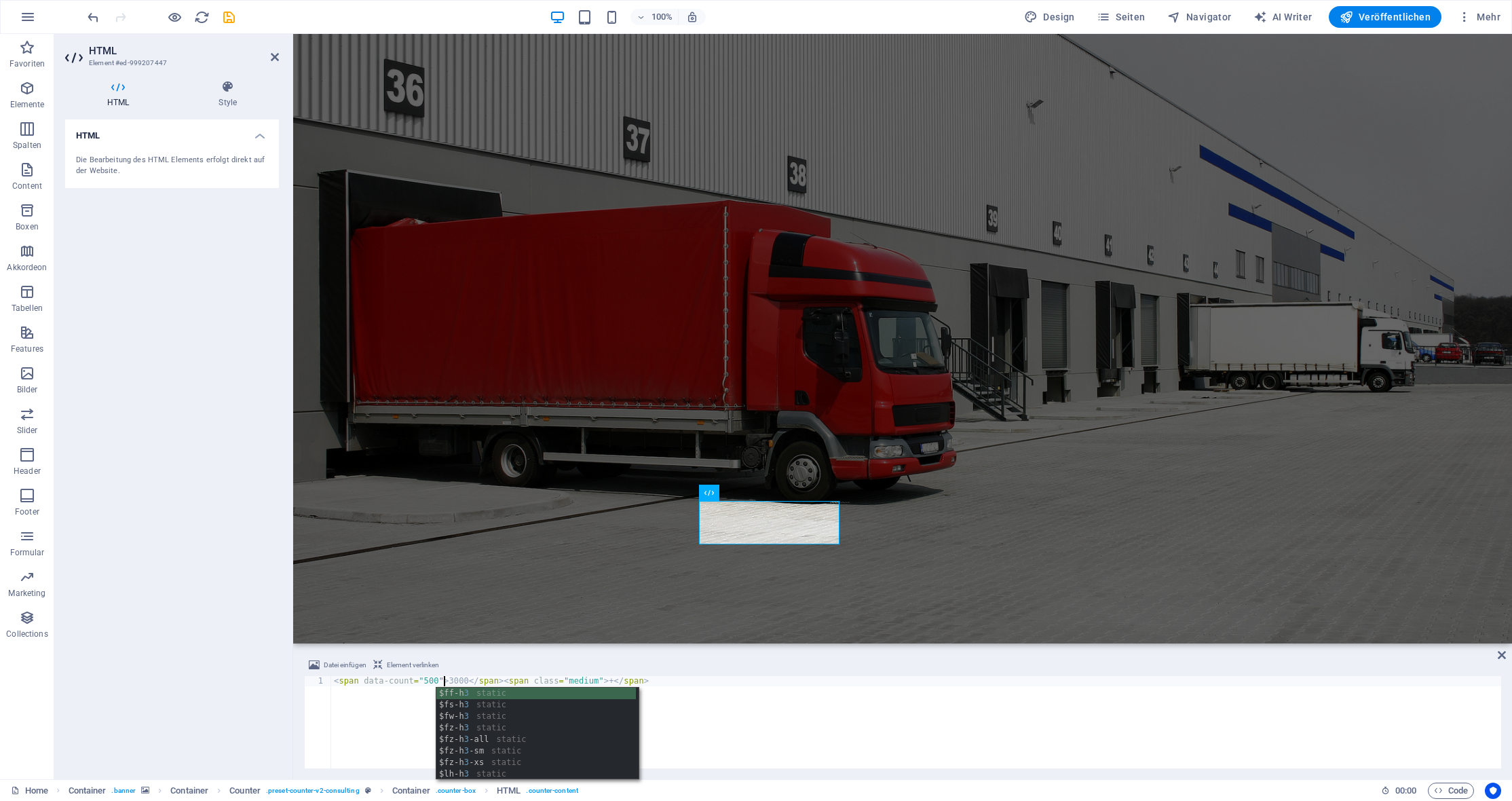
type textarea "<span data-count="500">3000</span><span class="medium">+</span>"
click at [574, 594] on figure at bounding box center [903, 339] width 1219 height 610
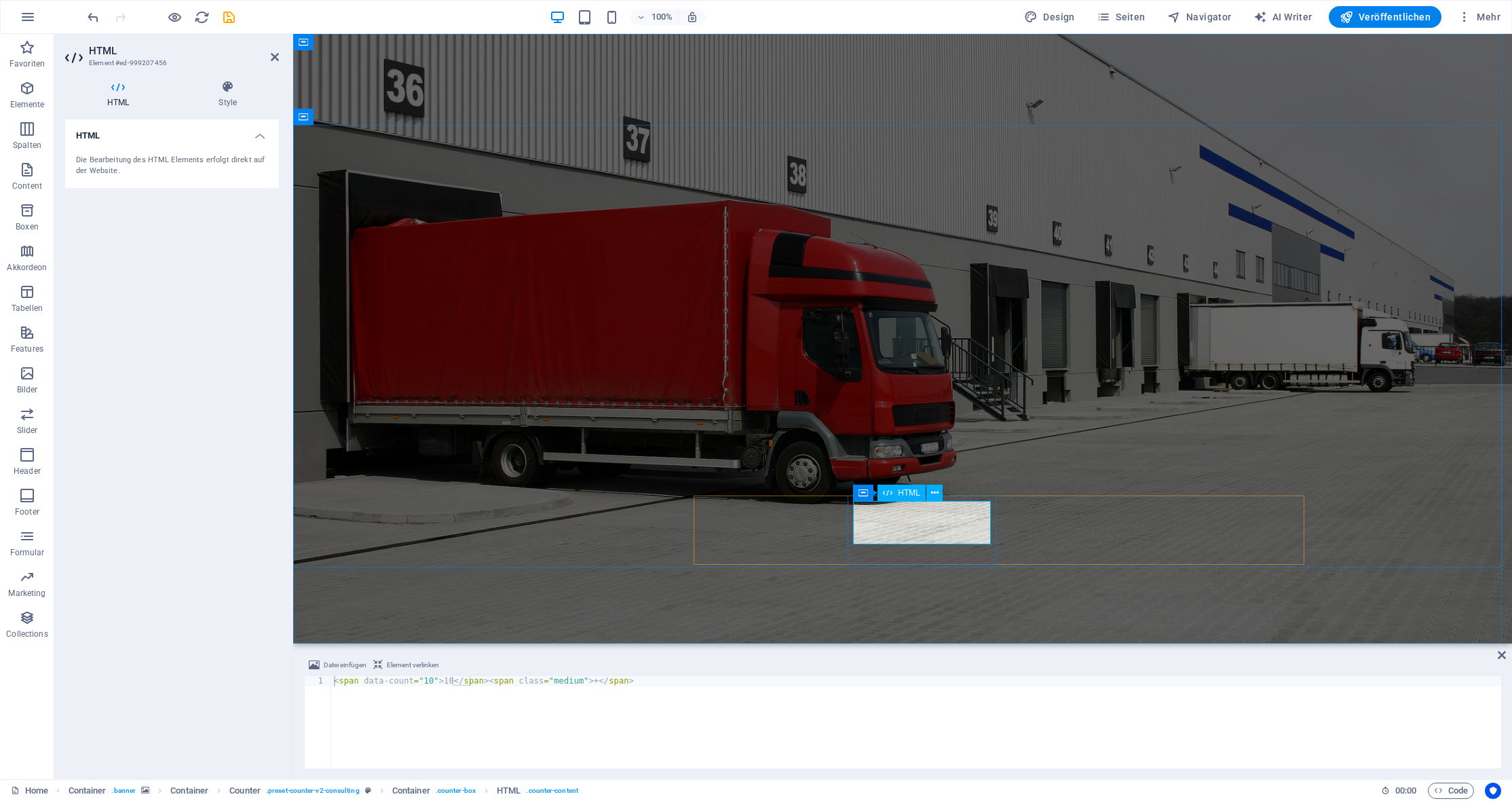
click at [436, 682] on div "< span data-count = "10" > 10 </ span > < span class = "medium" > + </ span >" at bounding box center [916, 732] width 1170 height 112
type textarea "<span data-count="10">20</span><span class="medium">+</span>"
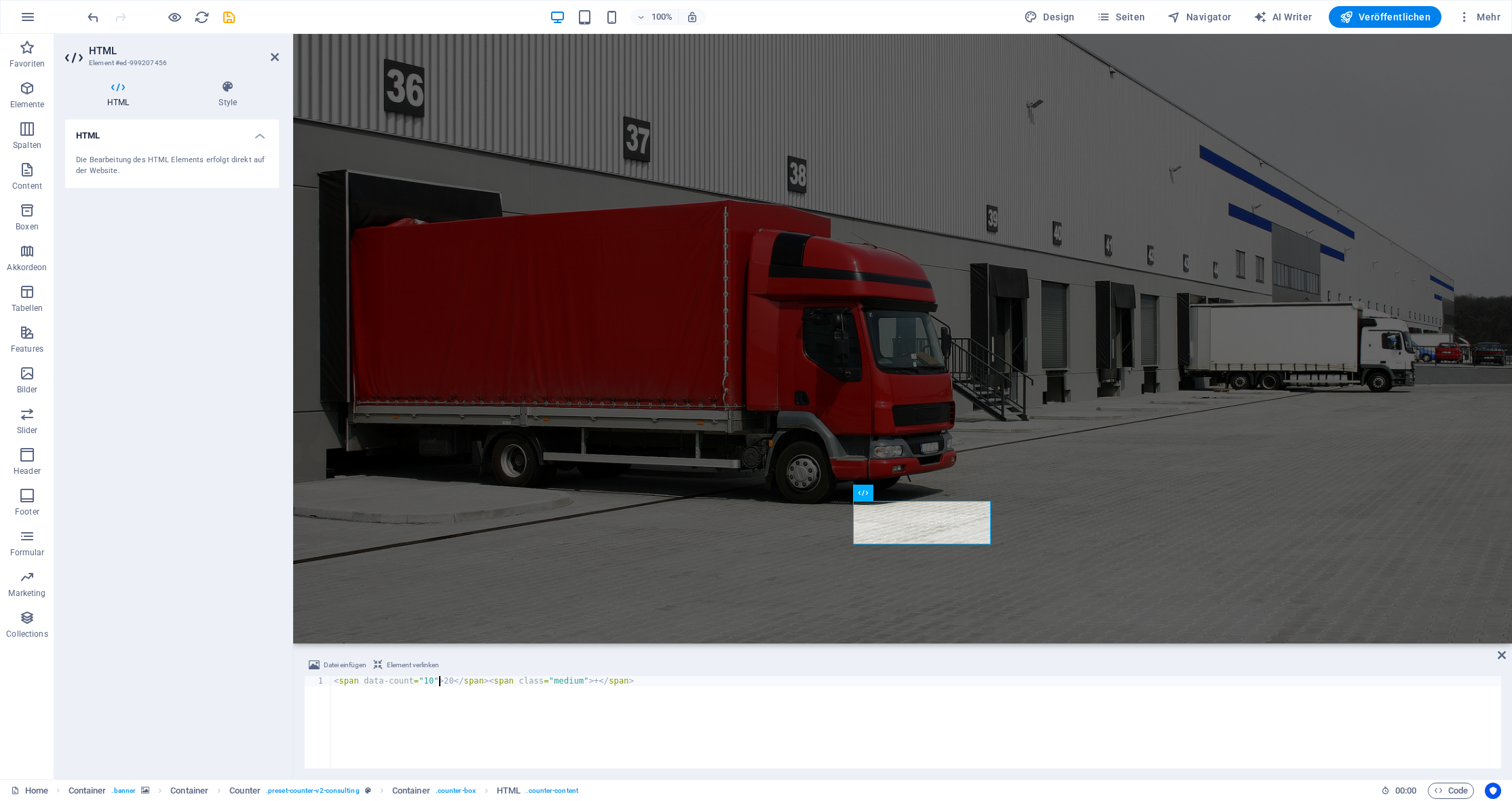
click at [111, 579] on div "HTML Die Bearbeitung des HTML Elements erfolgt direkt auf der Website." at bounding box center [172, 444] width 213 height 649
click at [616, 594] on figure at bounding box center [903, 339] width 1219 height 610
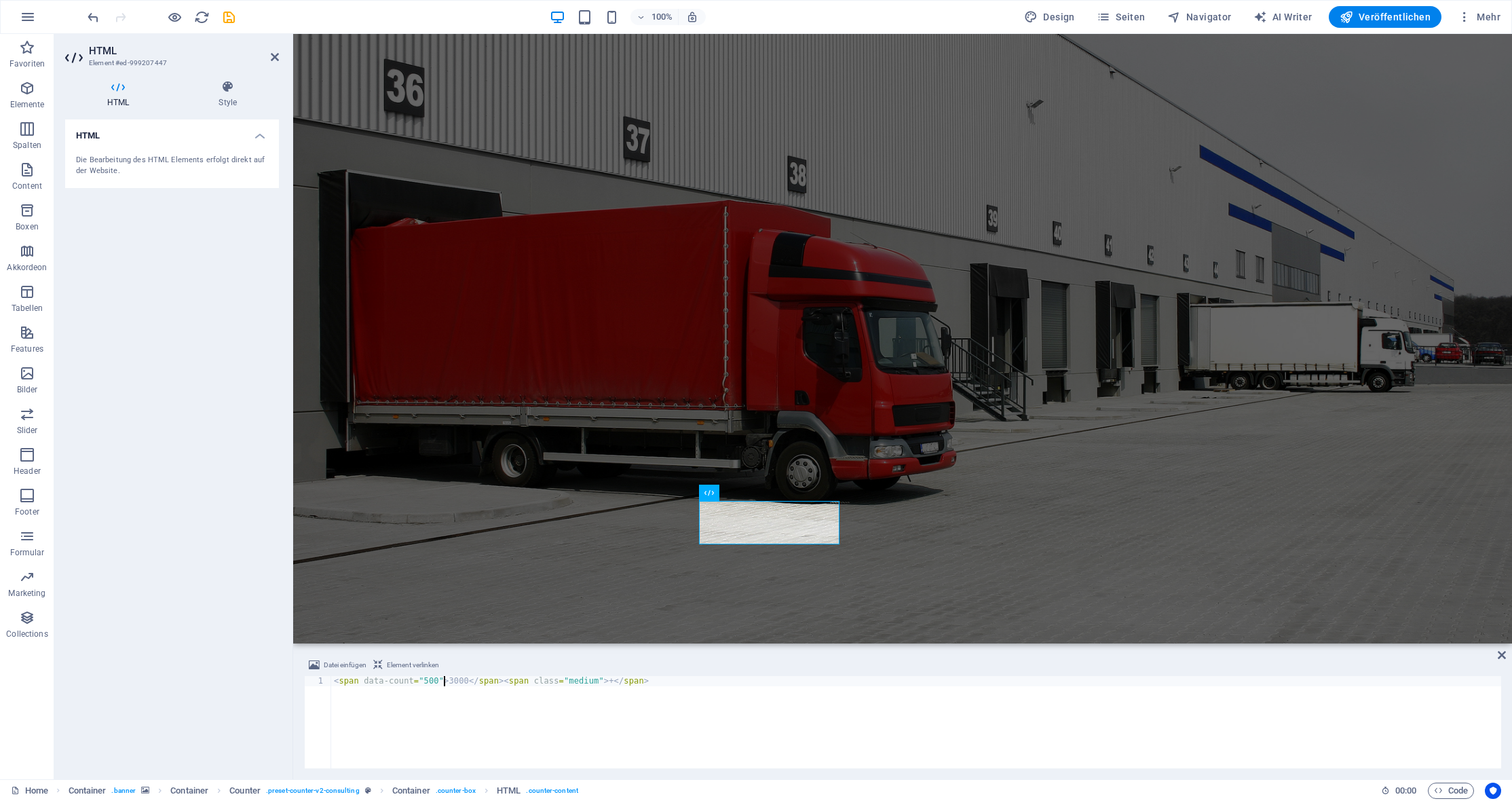
click at [439, 681] on div "< span data-count = "500" > 3000 </ span > < span class = "medium" > + </ span >" at bounding box center [916, 732] width 1170 height 112
click at [596, 681] on div "< span data-count = "500" > >3000 </ span > < span class = "medium" > + </ span…" at bounding box center [916, 732] width 1170 height 112
type textarea "<span data-count="500">>3000</span><span class="medium"></span>"
click at [753, 617] on figure at bounding box center [903, 339] width 1219 height 610
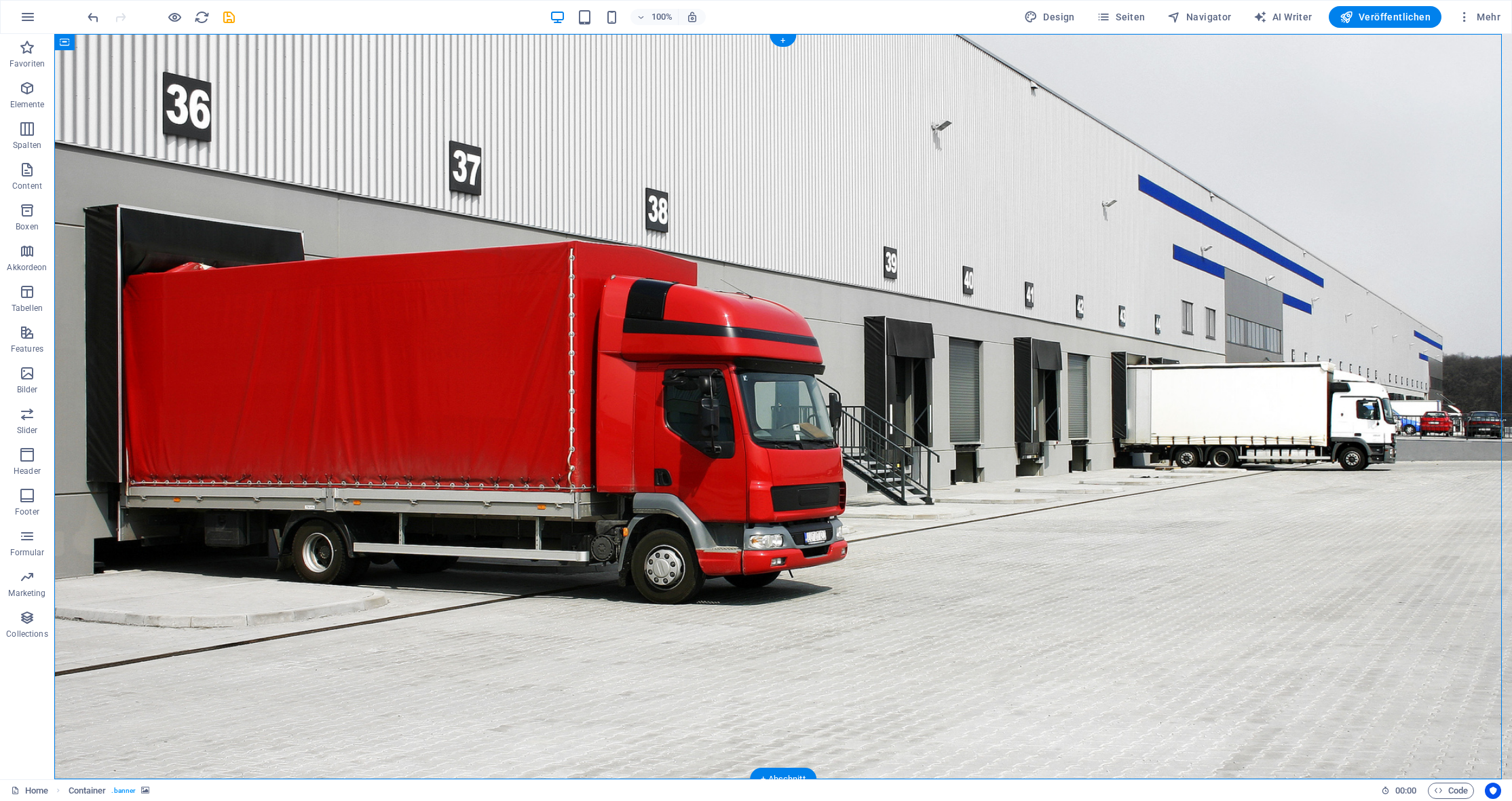
scroll to position [136, 0]
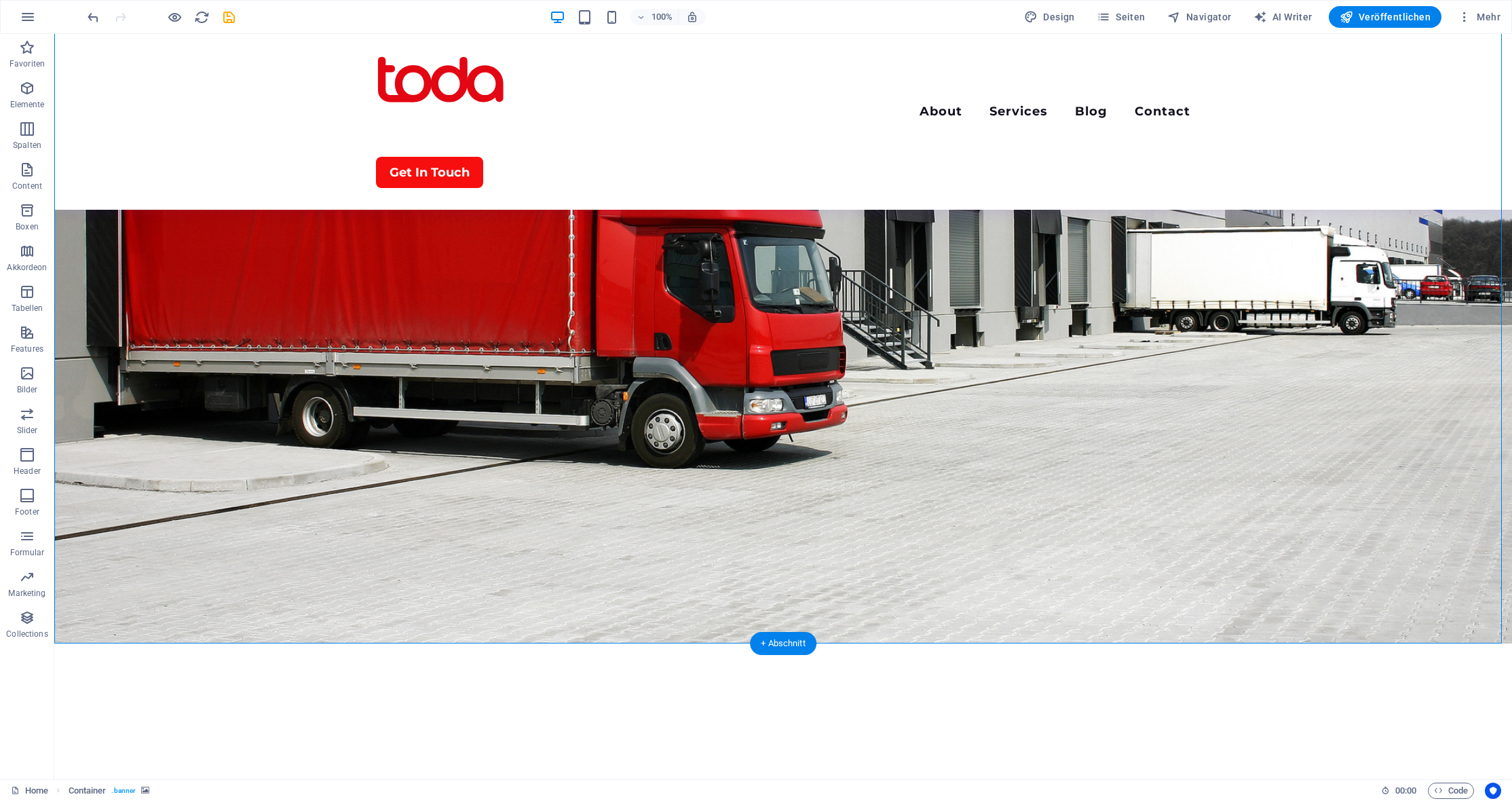
click at [211, 552] on figure at bounding box center [783, 270] width 1457 height 745
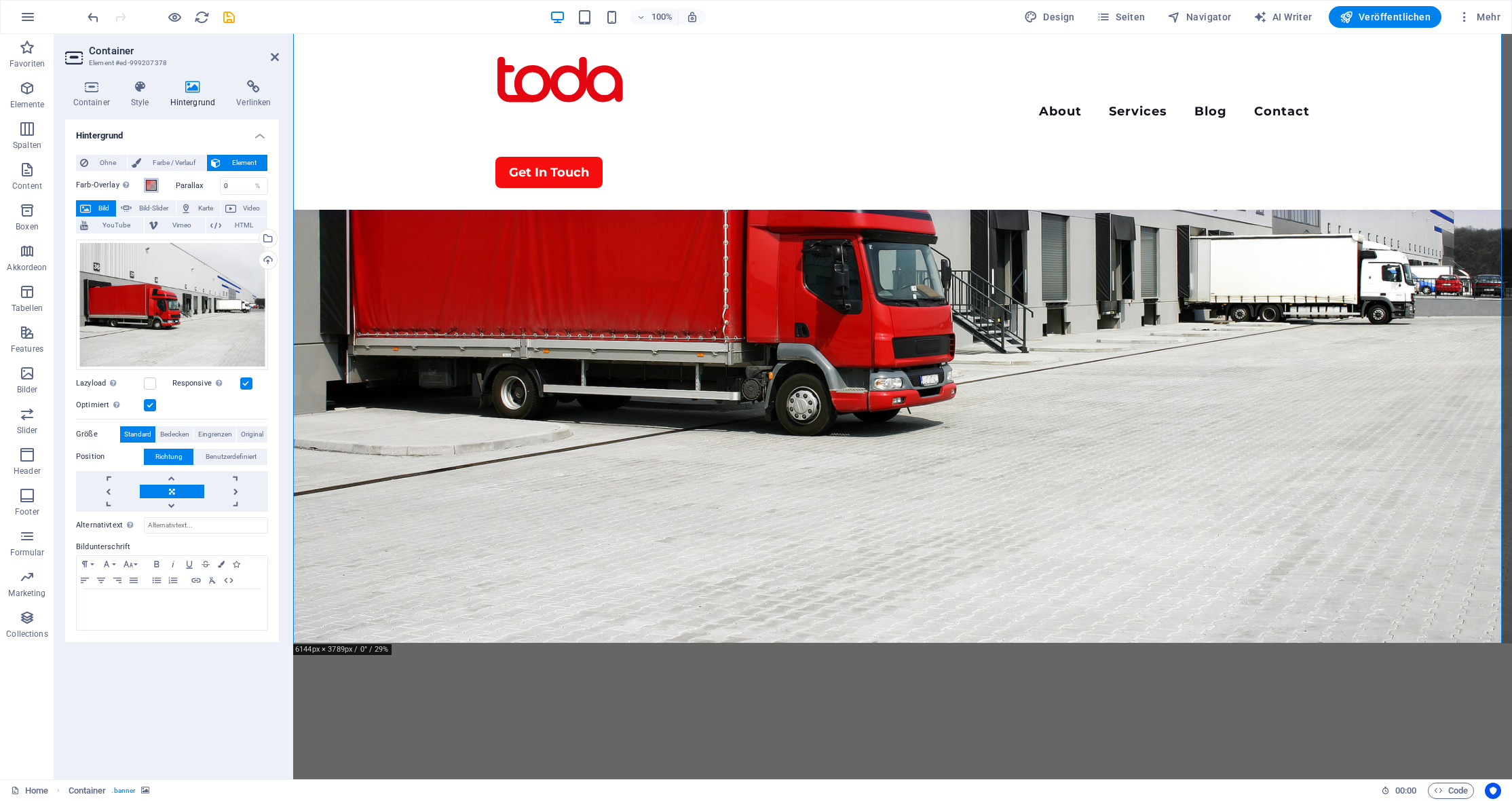
click at [151, 191] on button "Farb-Overlay Legt ein Farb-Overlay über das Hintergrundelement, um es einzufärb…" at bounding box center [151, 186] width 15 height 15
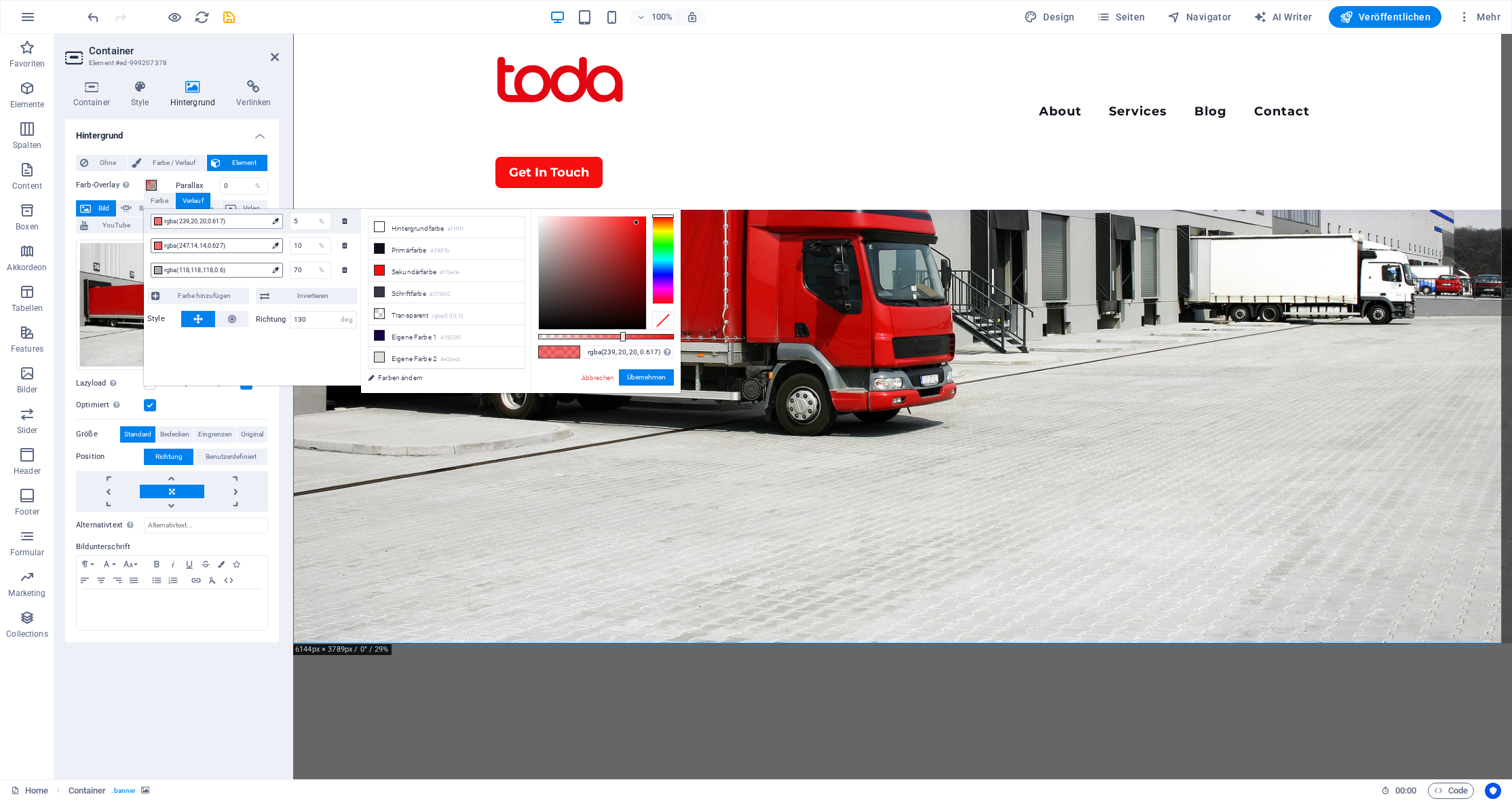
click at [262, 223] on span "rgba(239,20,20,0.617)" at bounding box center [215, 221] width 103 height 12
click at [426, 310] on li "Transparent rgba(0,0,0,.0)" at bounding box center [446, 314] width 156 height 21
click at [226, 244] on span "rgba(247,14,14,0.627)" at bounding box center [215, 245] width 103 height 12
click at [433, 310] on li "Transparent rgba(0,0,0,.0)" at bounding box center [446, 314] width 156 height 21
click at [235, 266] on span "rgba(118,118,118,0.6)" at bounding box center [215, 270] width 103 height 12
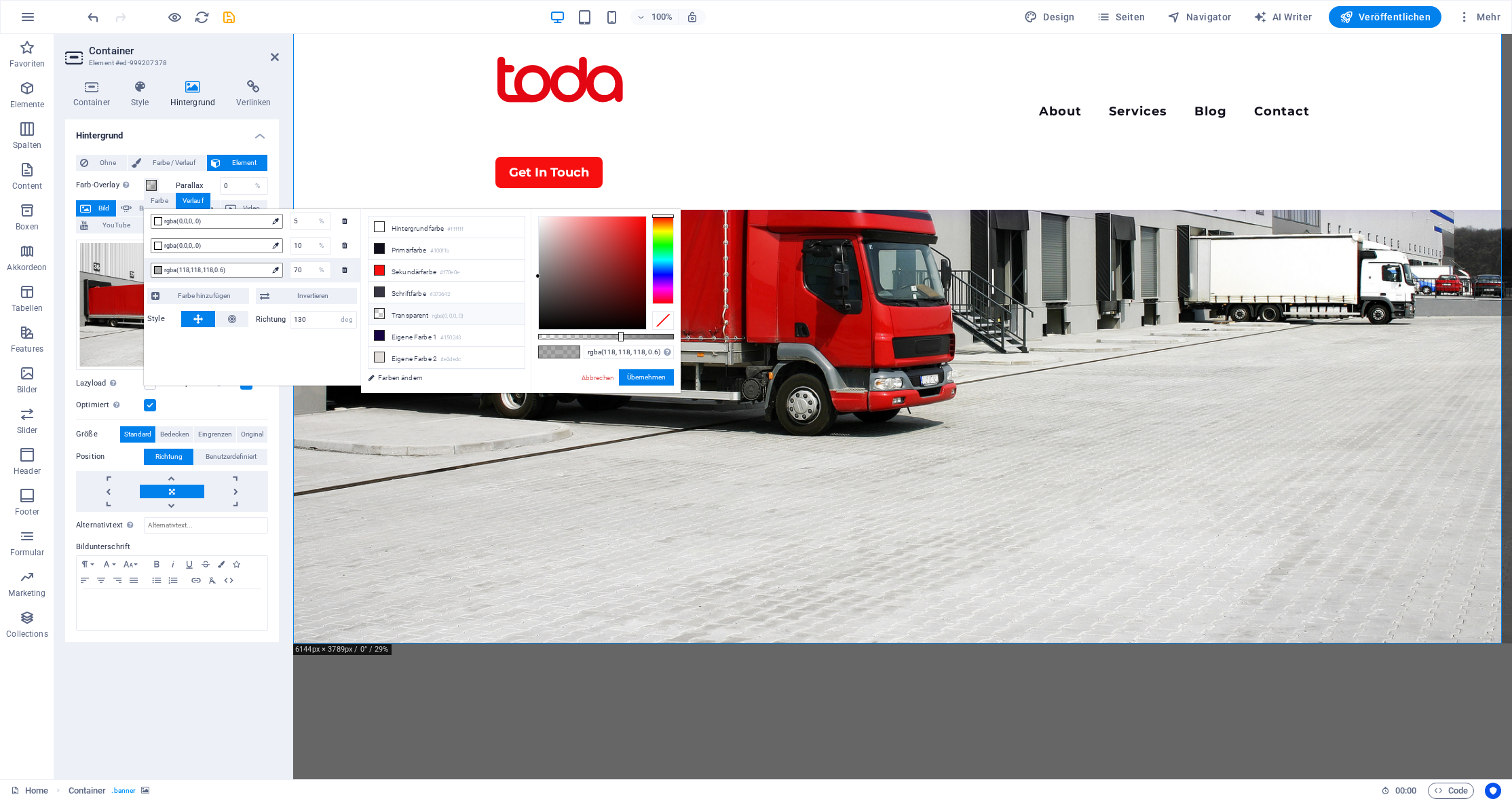
click at [429, 306] on li "Transparent rgba(0,0,0,.0)" at bounding box center [446, 314] width 156 height 21
click at [599, 375] on link "Abbrechen" at bounding box center [597, 378] width 35 height 10
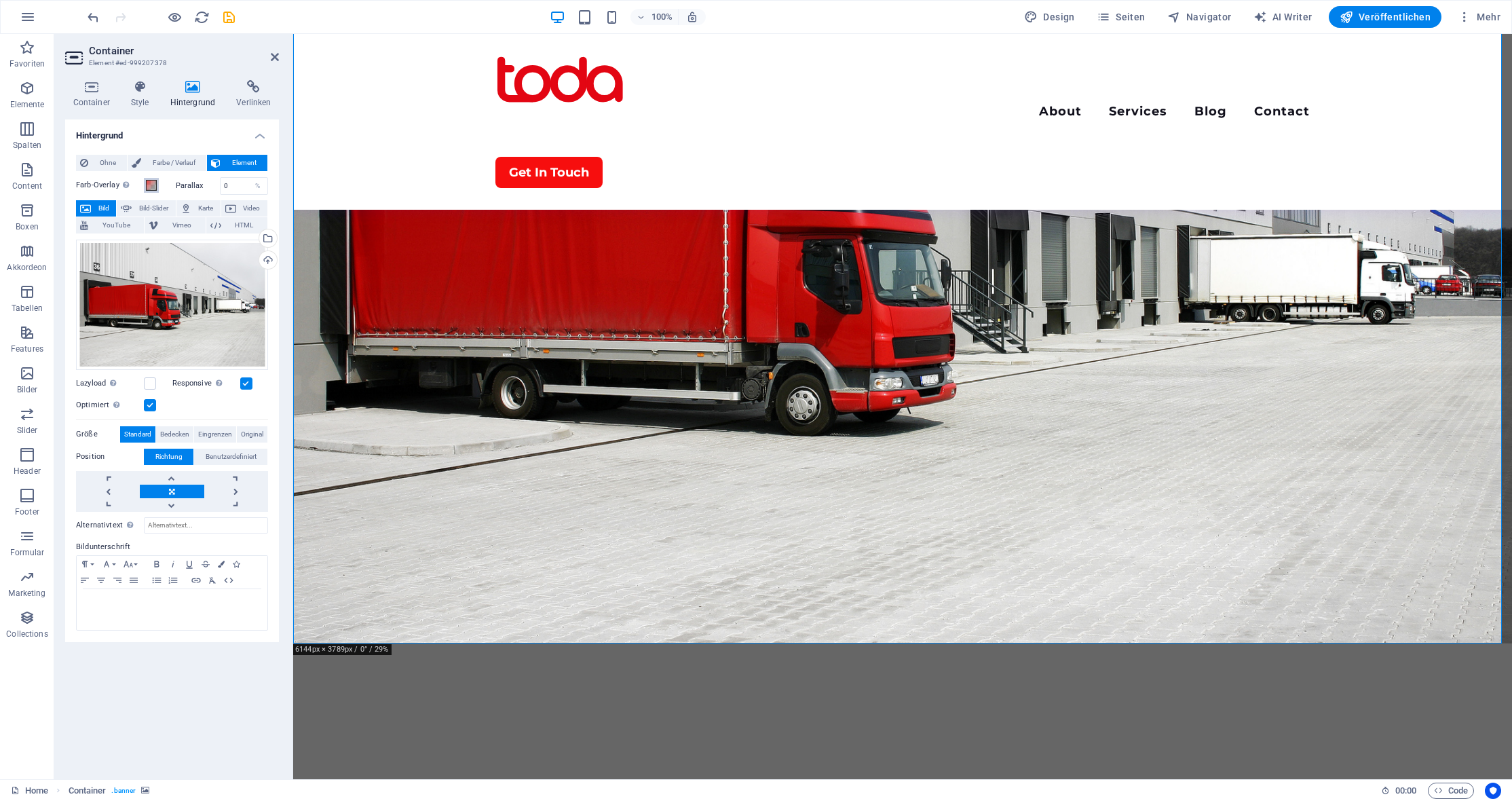
drag, startPoint x: 153, startPoint y: 186, endPoint x: 160, endPoint y: 188, distance: 7.3
click at [153, 186] on span at bounding box center [151, 186] width 11 height 11
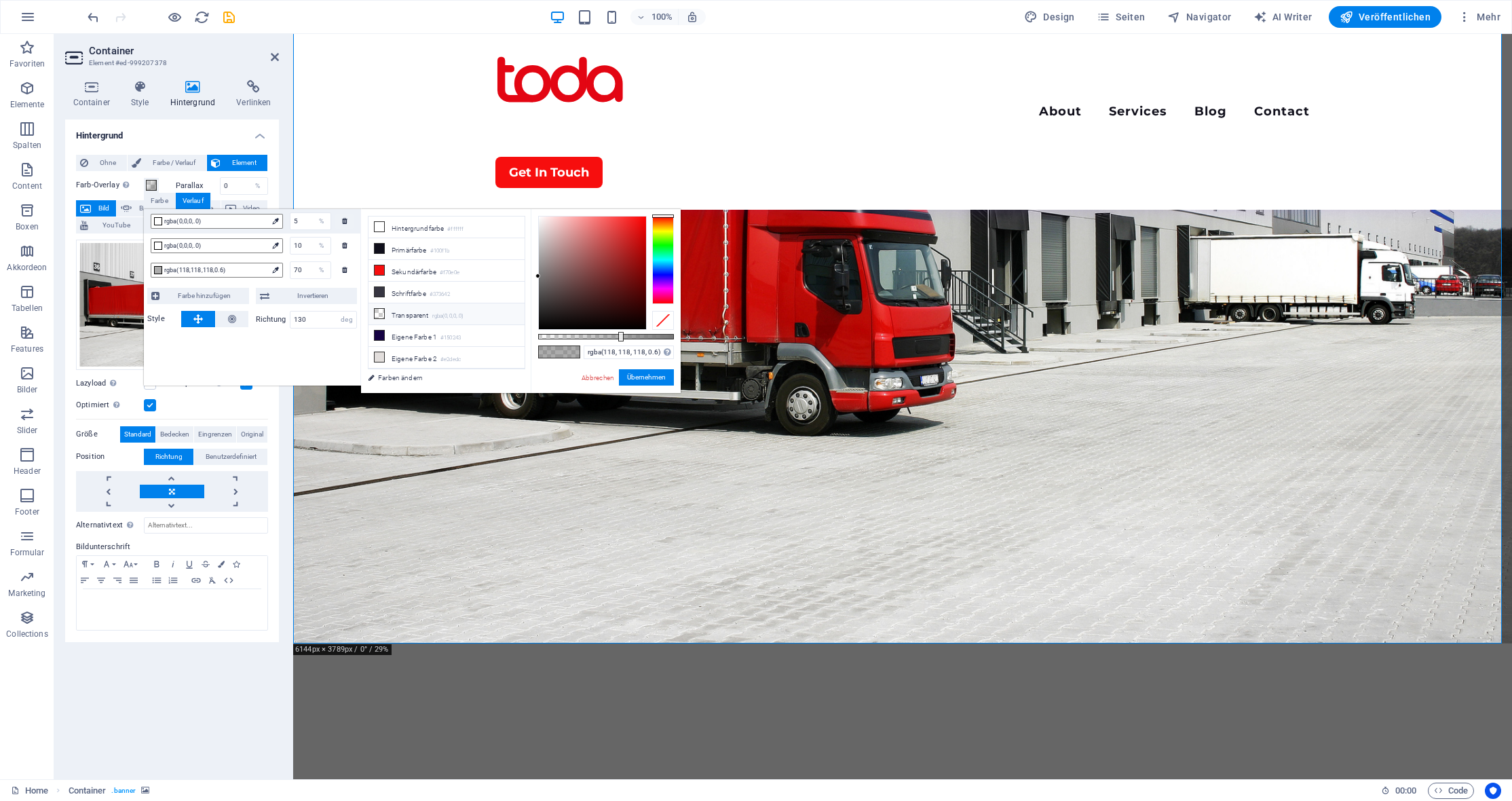
click at [425, 310] on li "Transparent rgba(0,0,0,.0)" at bounding box center [446, 314] width 156 height 21
click at [287, 252] on div "10 %" at bounding box center [307, 245] width 48 height 18
click at [451, 312] on small "rgba(0,0,0,.0)" at bounding box center [448, 317] width 32 height 9
click at [663, 381] on button "Übernehmen" at bounding box center [646, 378] width 55 height 17
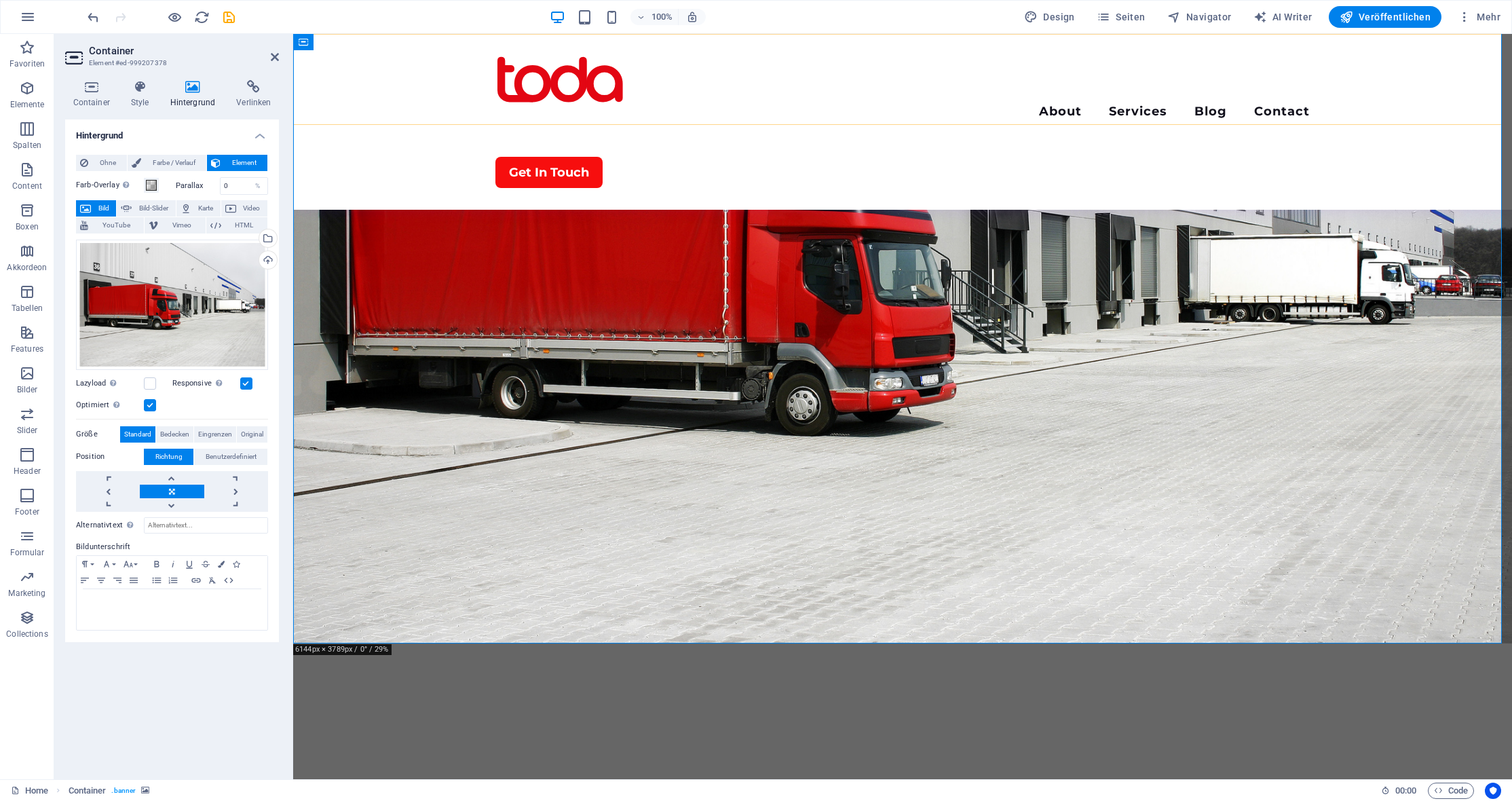
click at [379, 84] on div "Menu About Services Blog Contact Get In Touch" at bounding box center [903, 122] width 1219 height 175
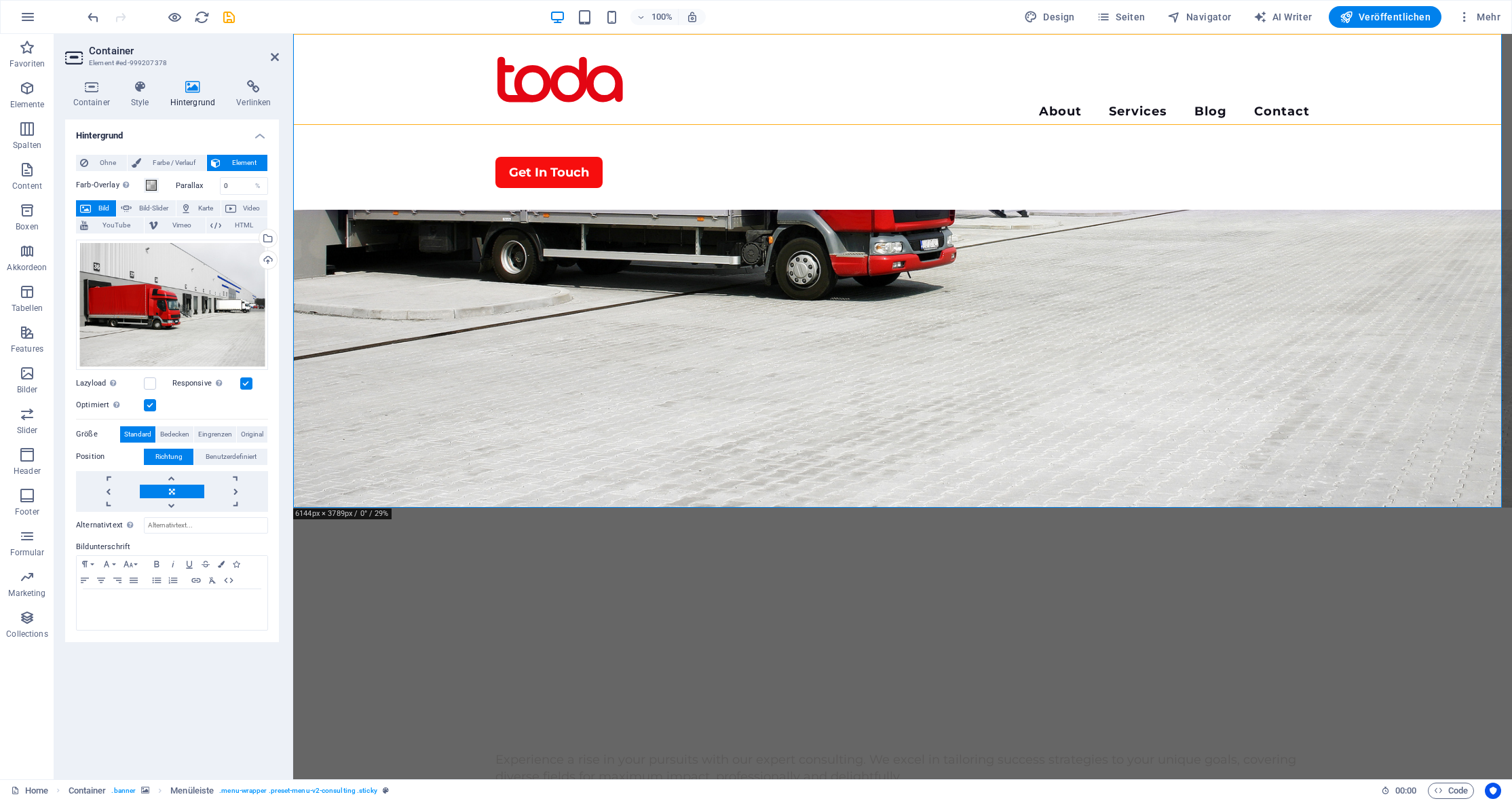
scroll to position [0, 0]
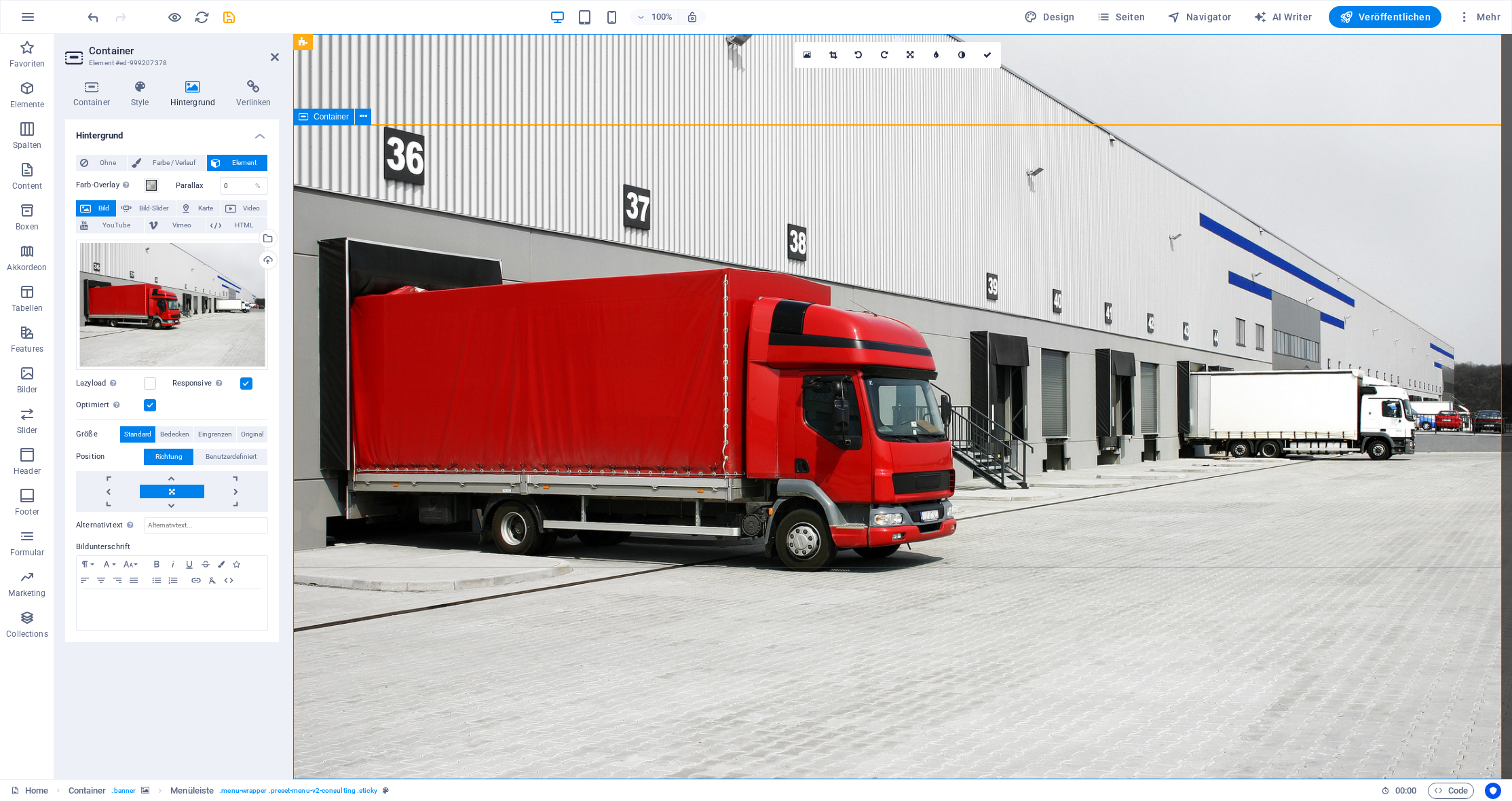
click at [420, 661] on figure at bounding box center [903, 407] width 1219 height 745
click at [421, 661] on figure at bounding box center [903, 407] width 1219 height 745
click at [154, 186] on span at bounding box center [151, 186] width 11 height 11
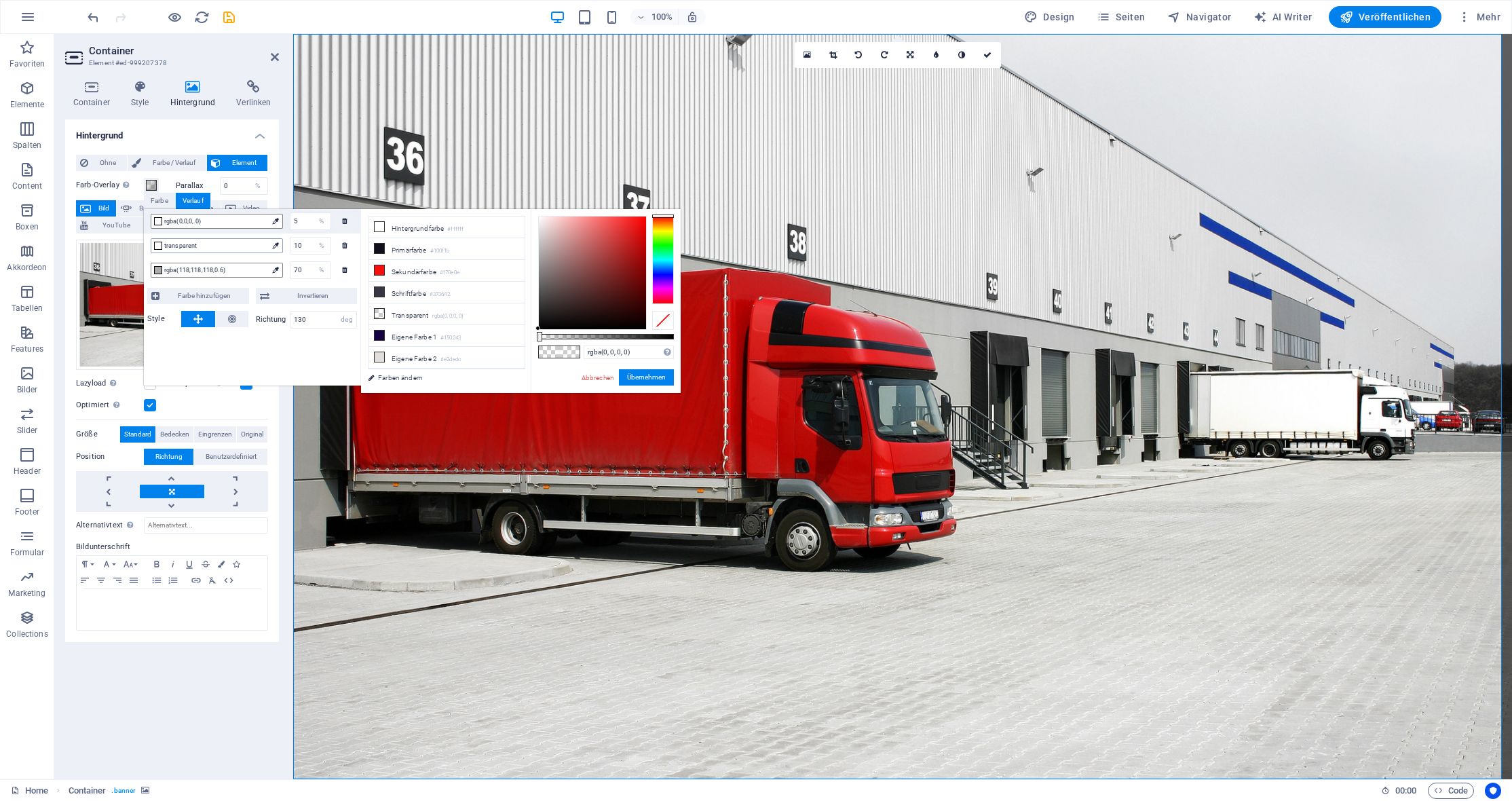
click at [224, 246] on span "transparent" at bounding box center [215, 245] width 103 height 12
click at [421, 348] on li "Eigene Farbe 2 #e2dedc" at bounding box center [446, 357] width 156 height 21
click at [246, 222] on span "rgba(0,0,0,.0)" at bounding box center [215, 221] width 103 height 12
click at [411, 353] on li "Eigene Farbe 2 #e2dedc" at bounding box center [446, 357] width 156 height 21
click at [241, 245] on span "#e2dedc" at bounding box center [215, 245] width 103 height 12
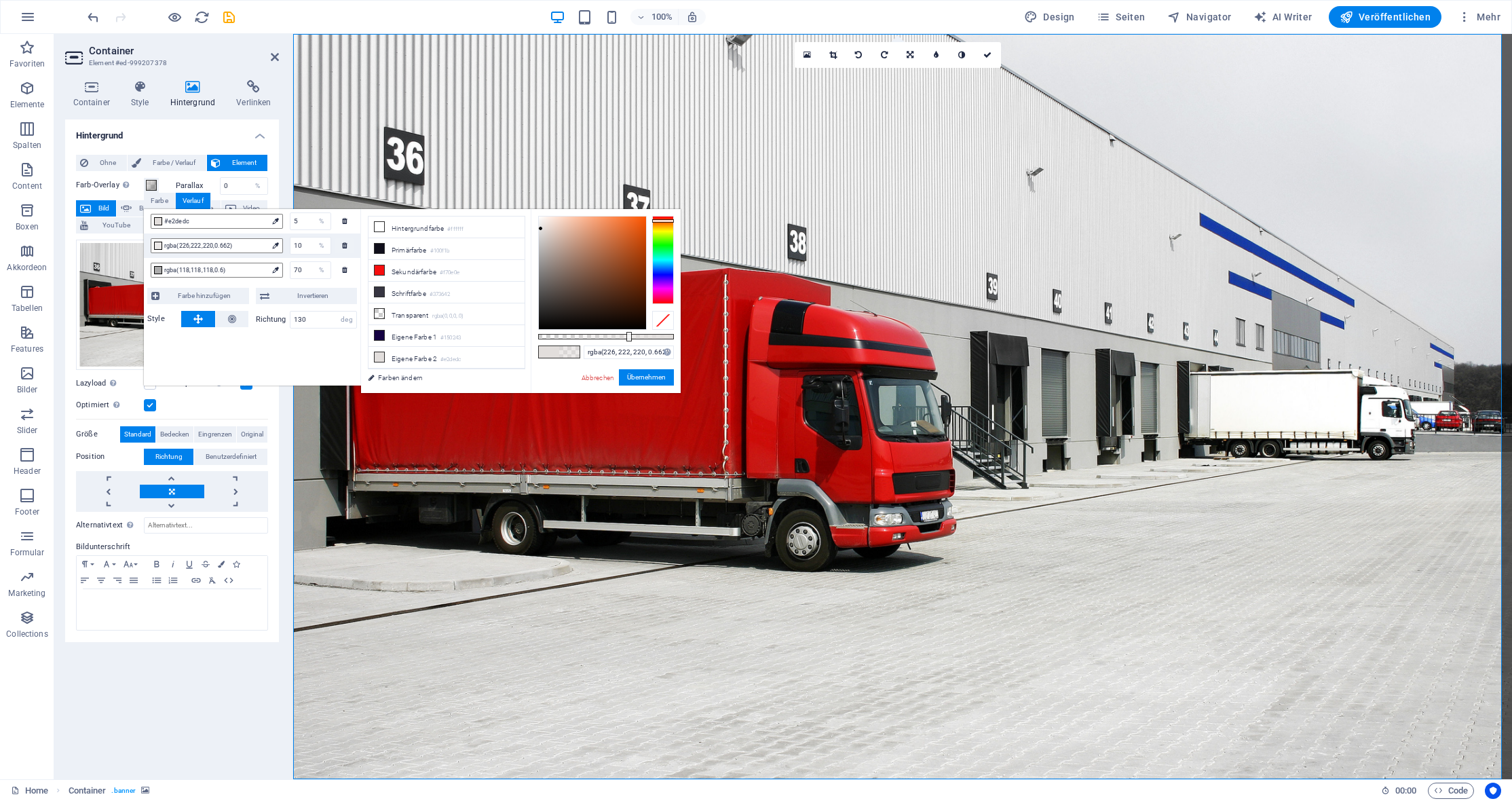
type input "rgba(226, 222, 220, 0.657)"
drag, startPoint x: 660, startPoint y: 338, endPoint x: 627, endPoint y: 335, distance: 33.1
click at [627, 335] on div at bounding box center [628, 337] width 6 height 9
click at [635, 376] on button "Übernehmen" at bounding box center [646, 378] width 55 height 17
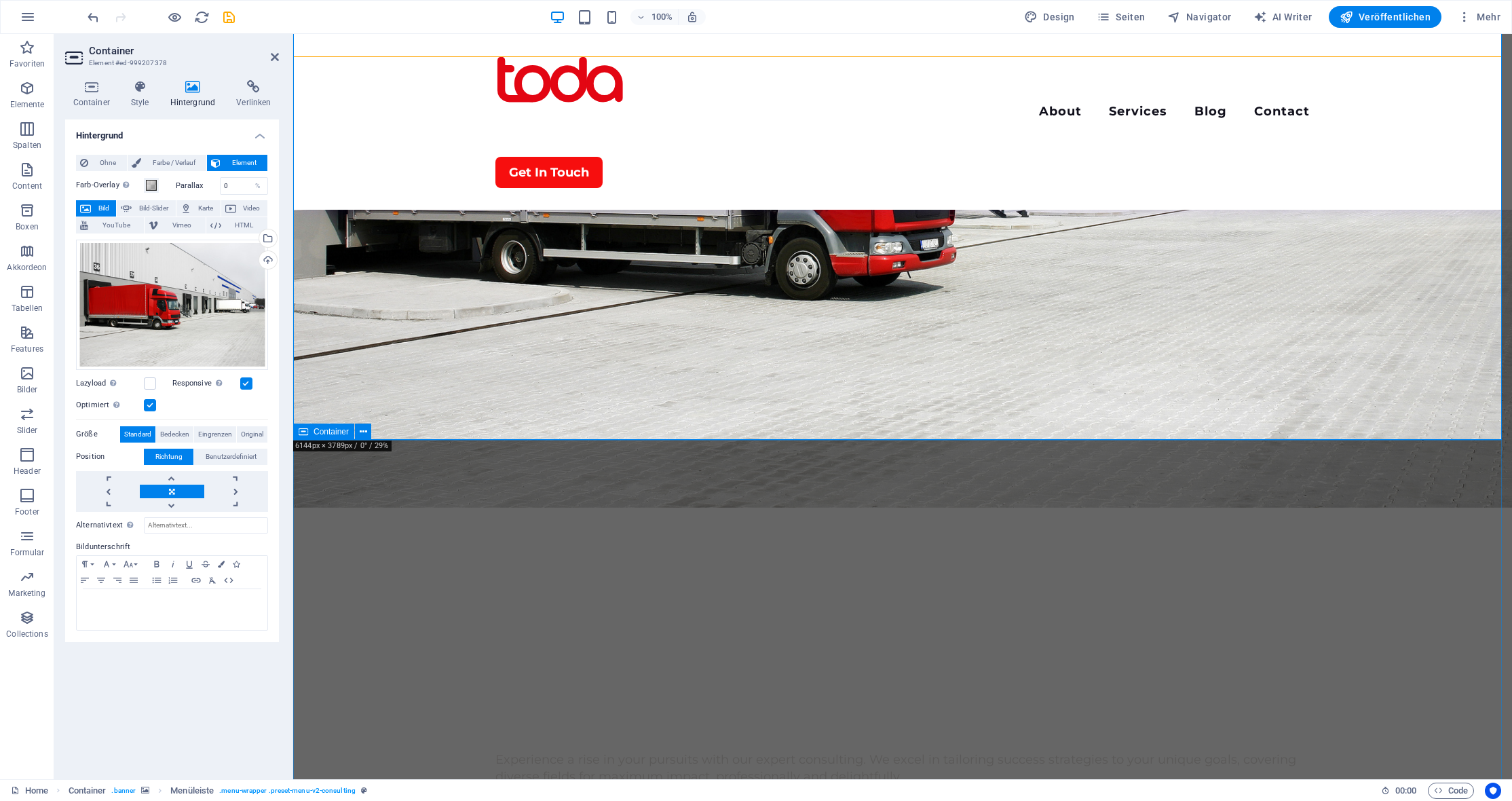
scroll to position [475, 0]
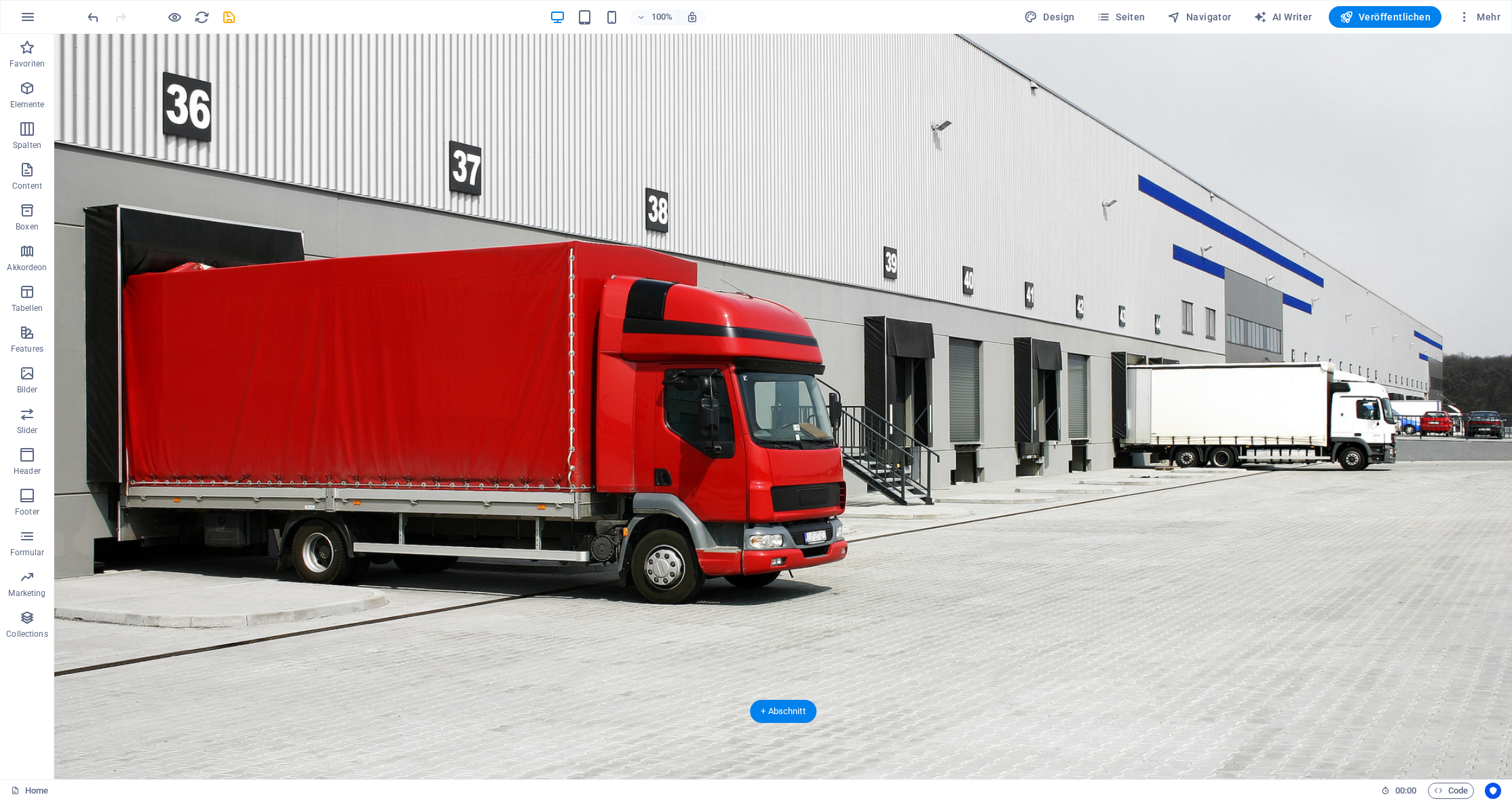
scroll to position [68, 0]
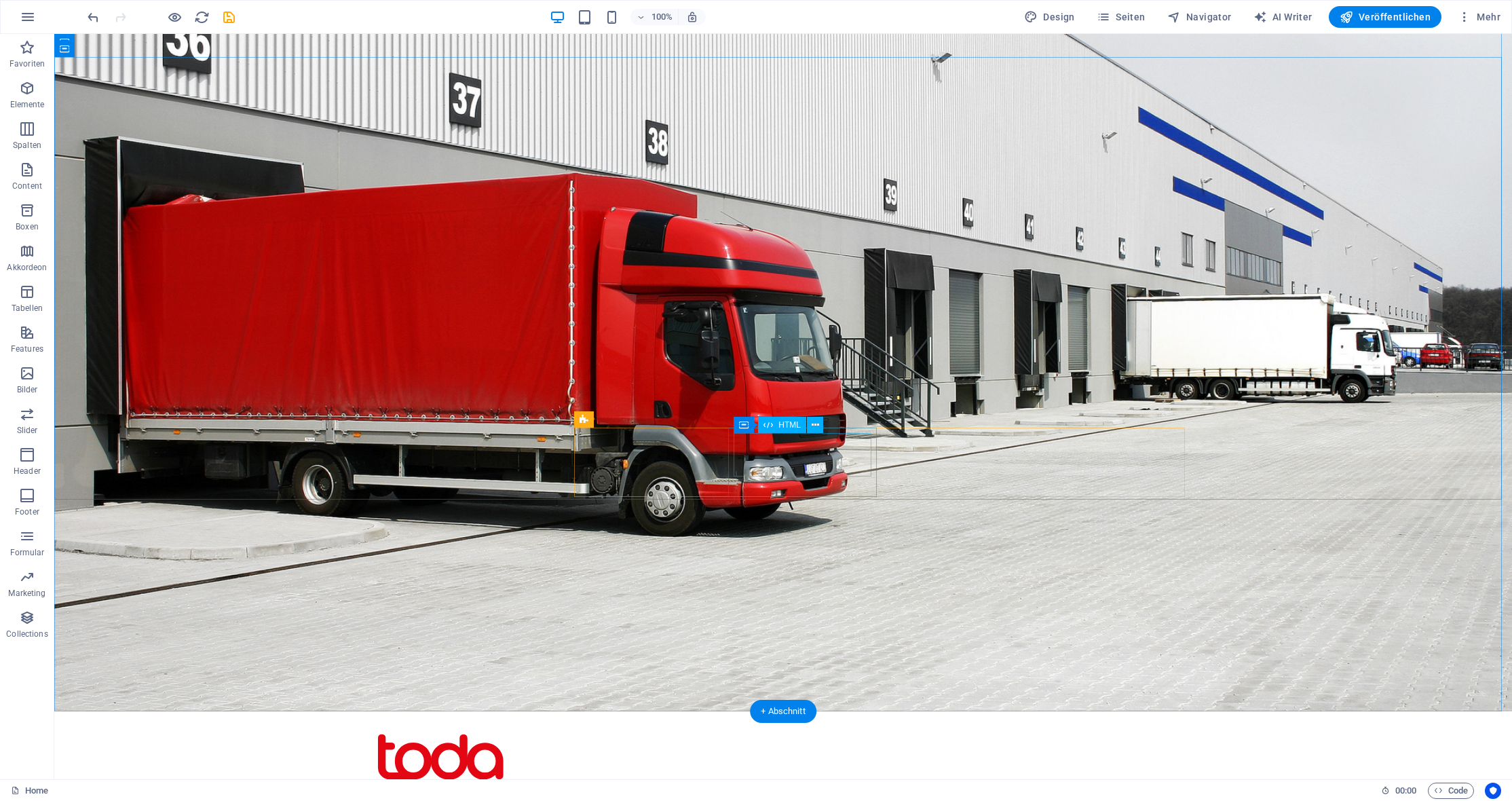
drag, startPoint x: 583, startPoint y: 261, endPoint x: 507, endPoint y: 320, distance: 96.2
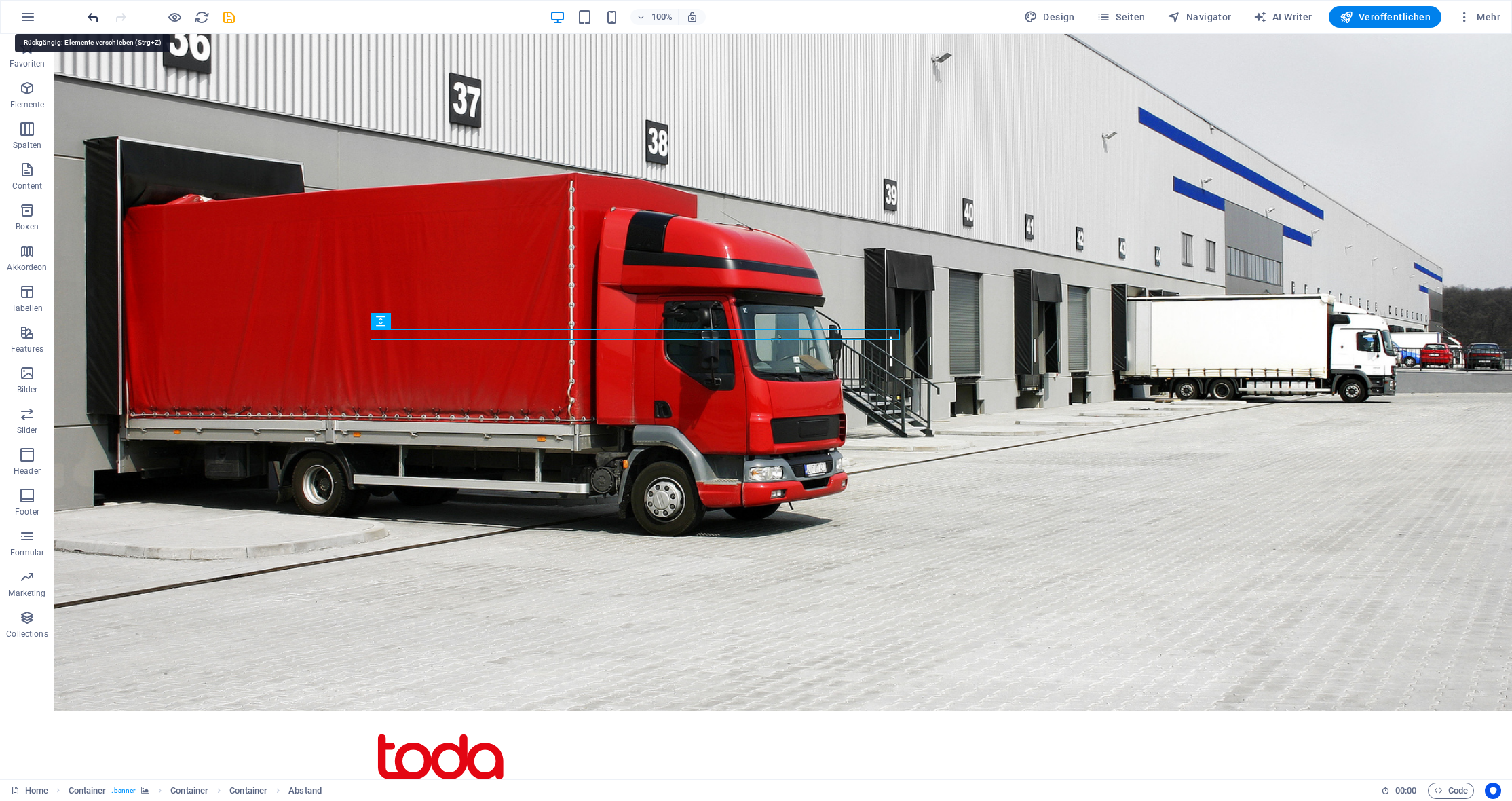
click at [92, 11] on icon "undo" at bounding box center [93, 17] width 16 height 16
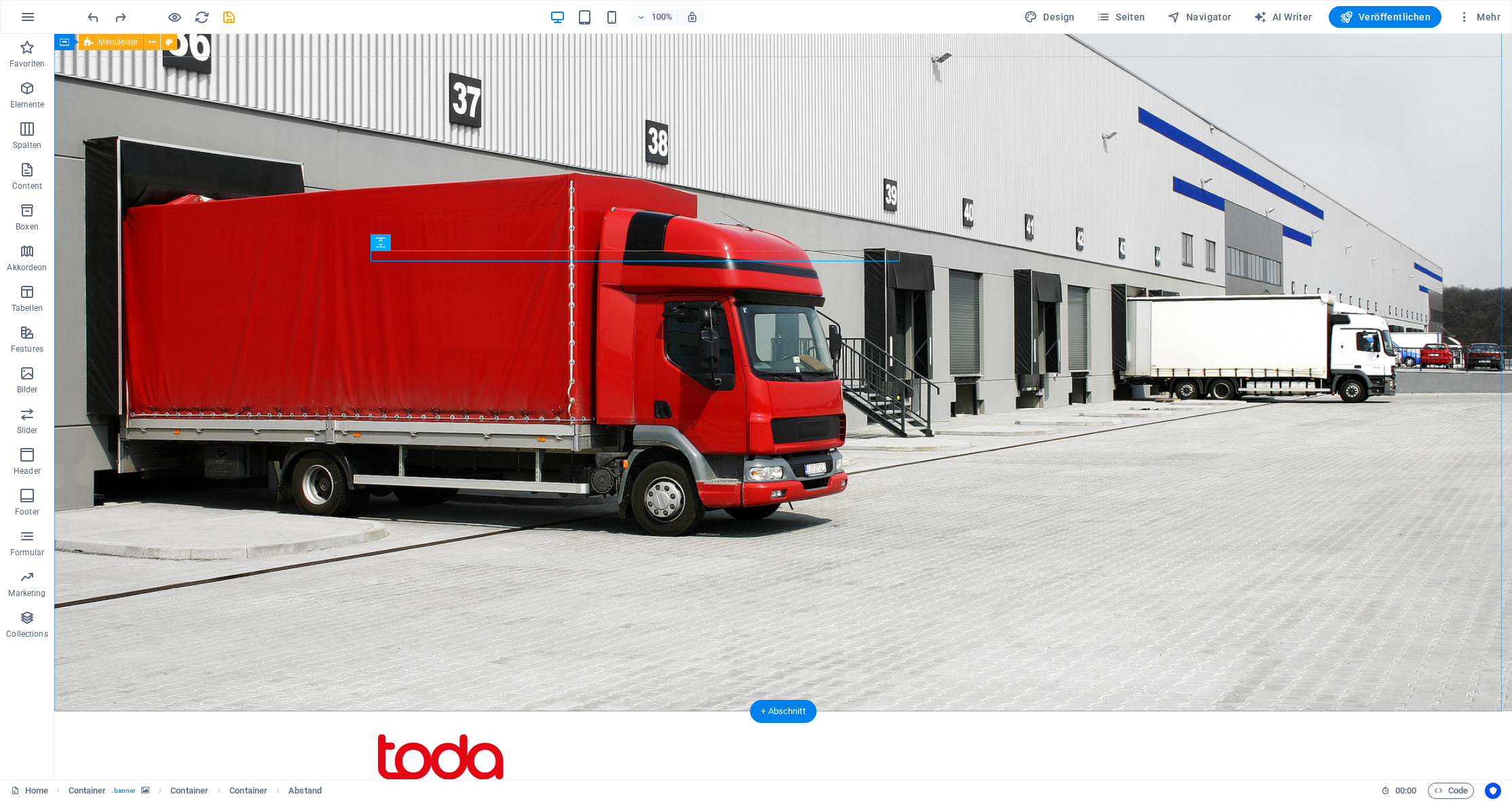
click at [220, 712] on div "Menu About Services Blog Contact Get In Touch" at bounding box center [783, 799] width 1457 height 175
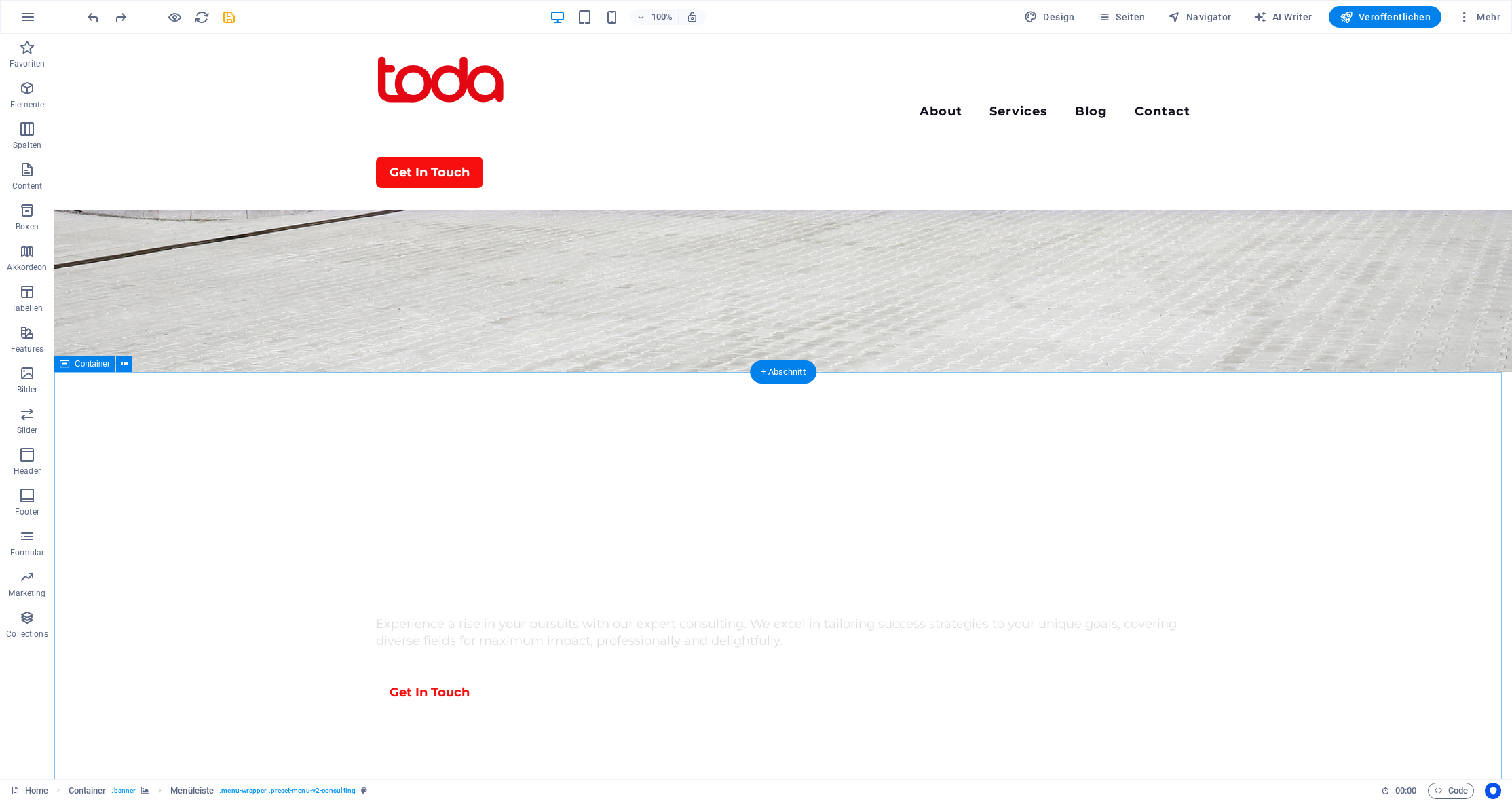
scroll to position [679, 0]
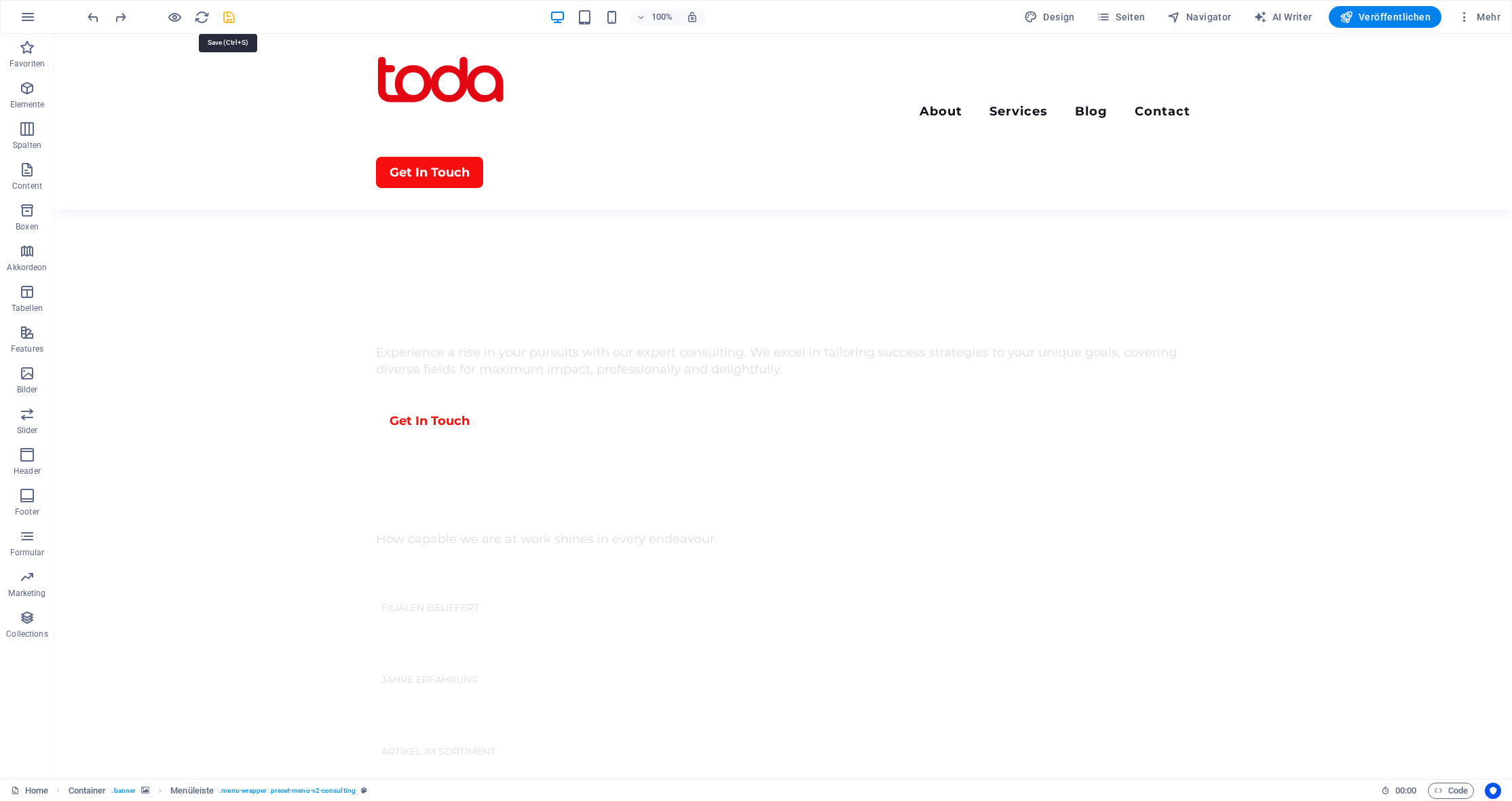
click at [226, 21] on icon "save" at bounding box center [228, 17] width 16 height 16
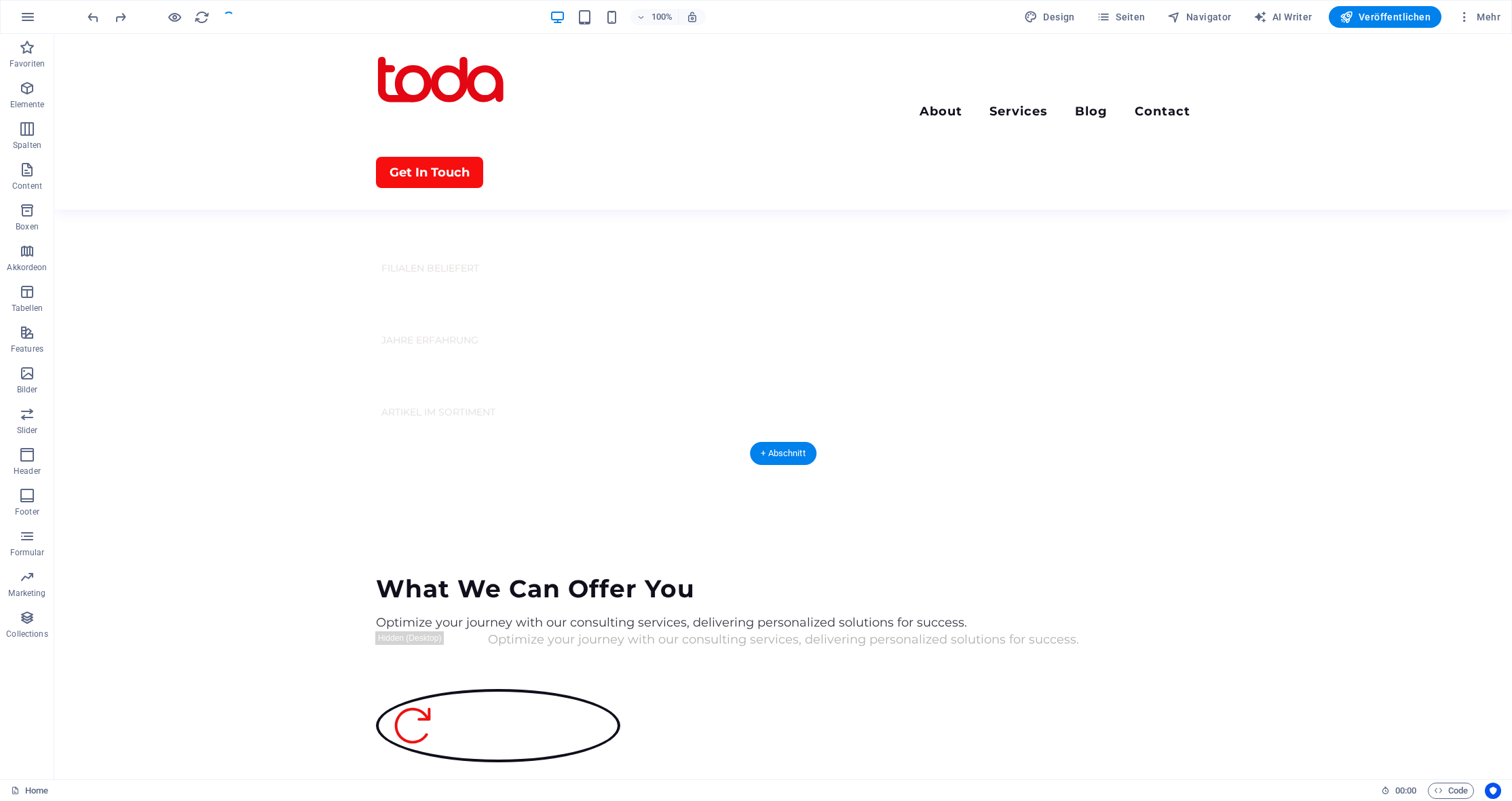
scroll to position [1358, 0]
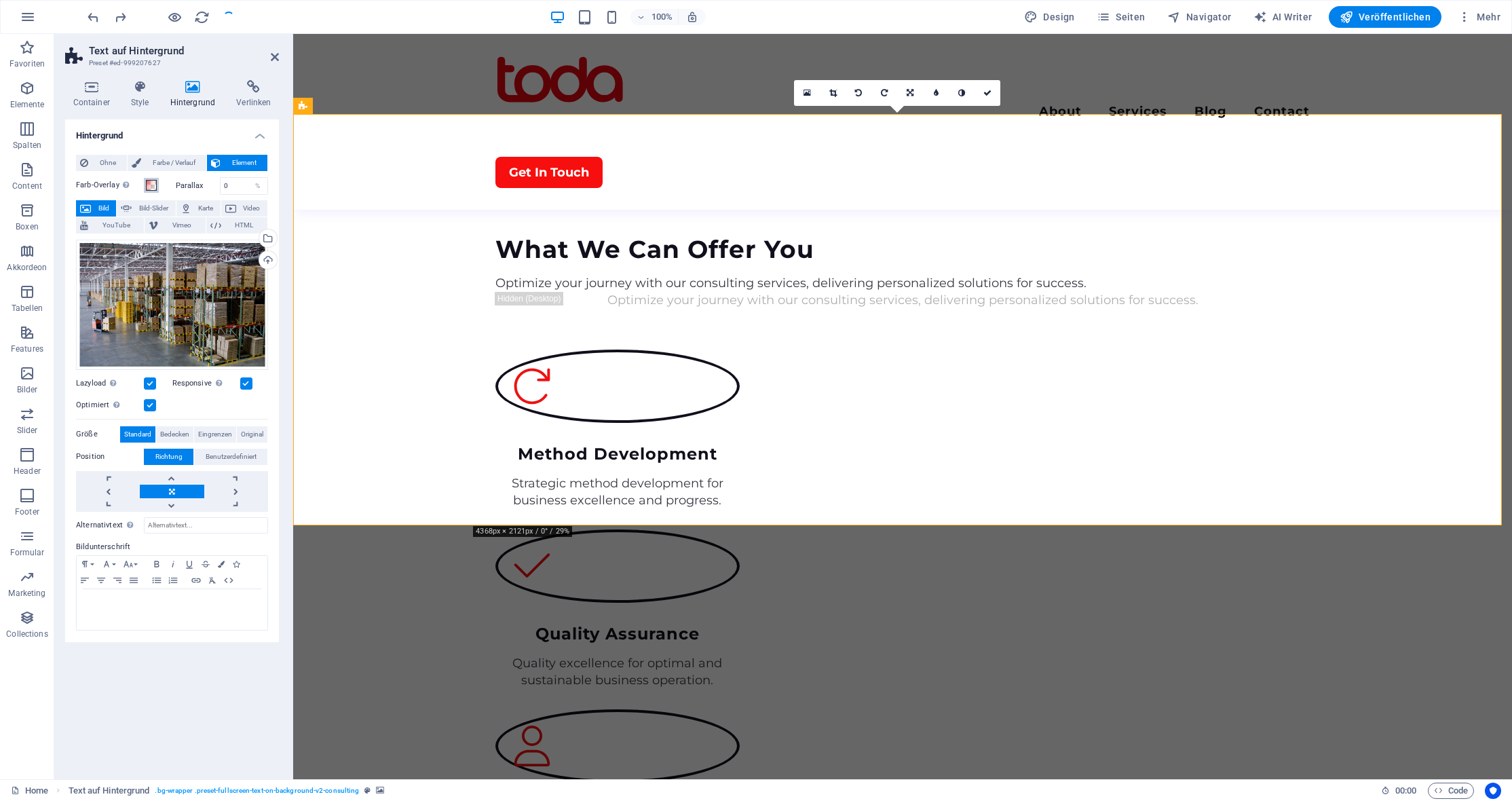
click at [153, 184] on span at bounding box center [151, 186] width 11 height 11
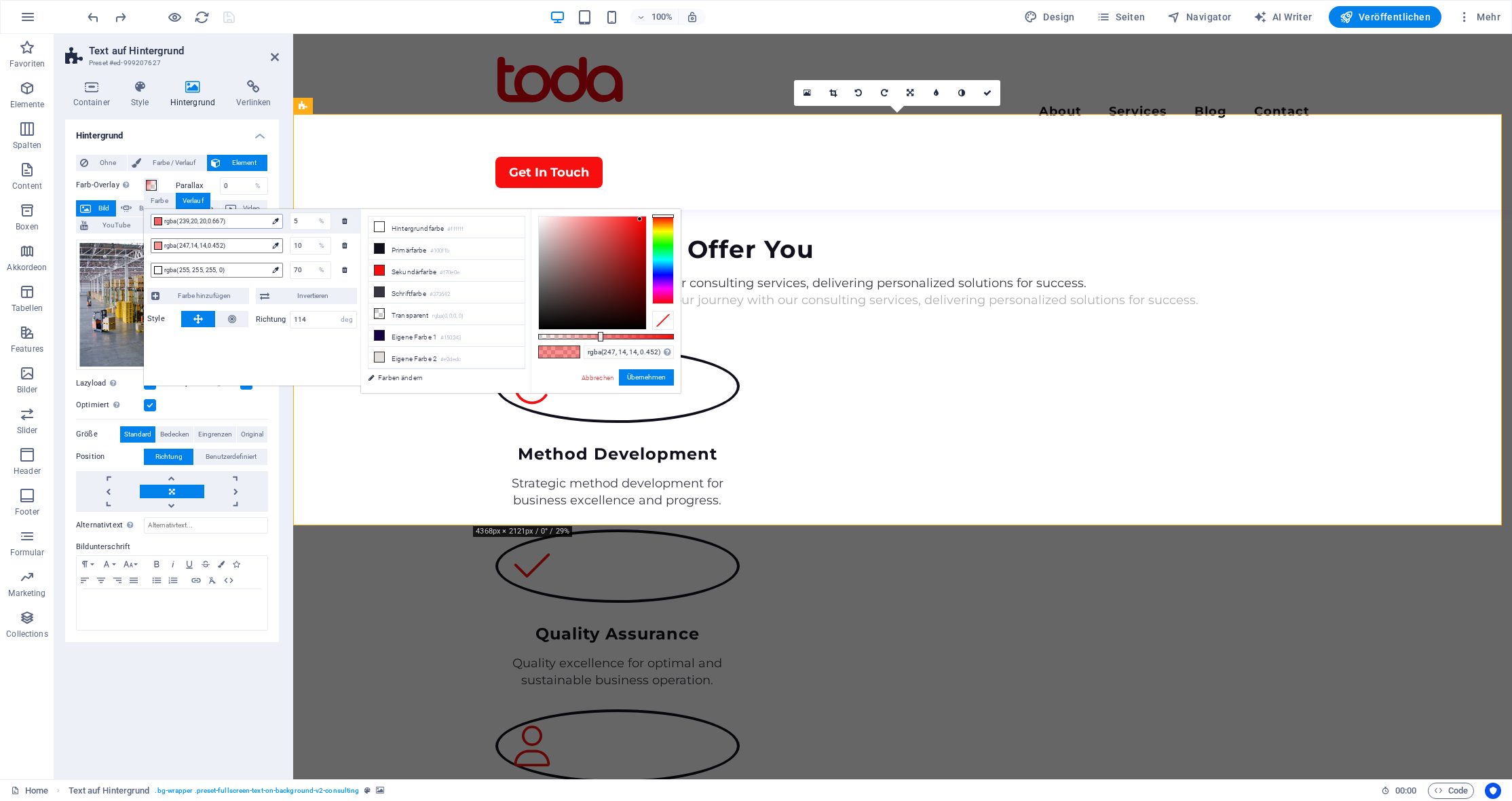
click at [235, 218] on span "rgba(239,20,20,0.667)" at bounding box center [215, 221] width 103 height 12
click at [421, 351] on li "Eigene Farbe 2 #e2dedc" at bounding box center [446, 357] width 156 height 21
click at [239, 247] on span "rgba(247,14,14,0.452)" at bounding box center [215, 245] width 103 height 12
click at [431, 355] on li "Eigene Farbe 2 #e2dedc" at bounding box center [446, 357] width 156 height 21
type input "rgba(226, 222, 220, 0.452)"
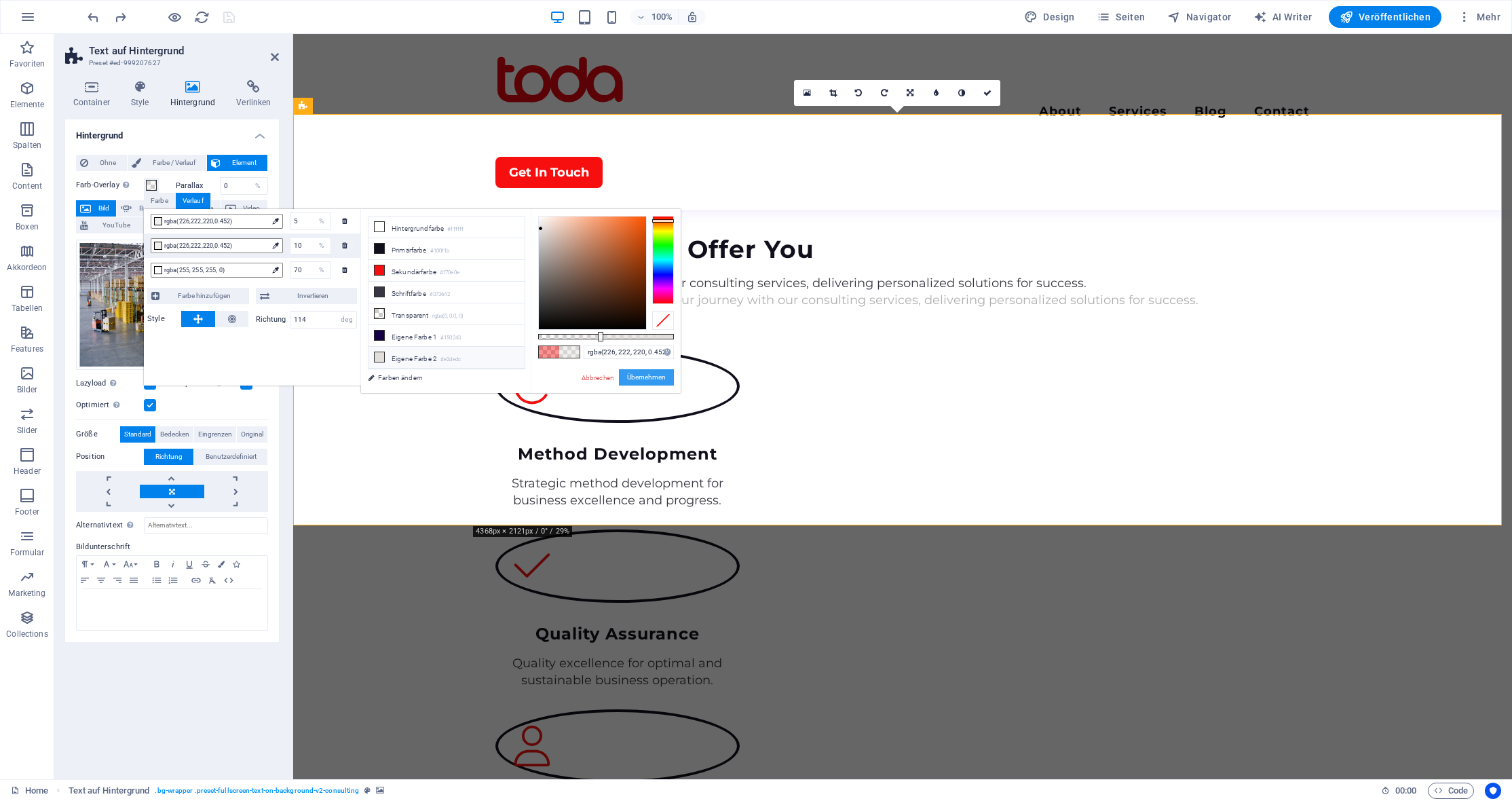
click at [657, 374] on button "Übernehmen" at bounding box center [646, 378] width 55 height 17
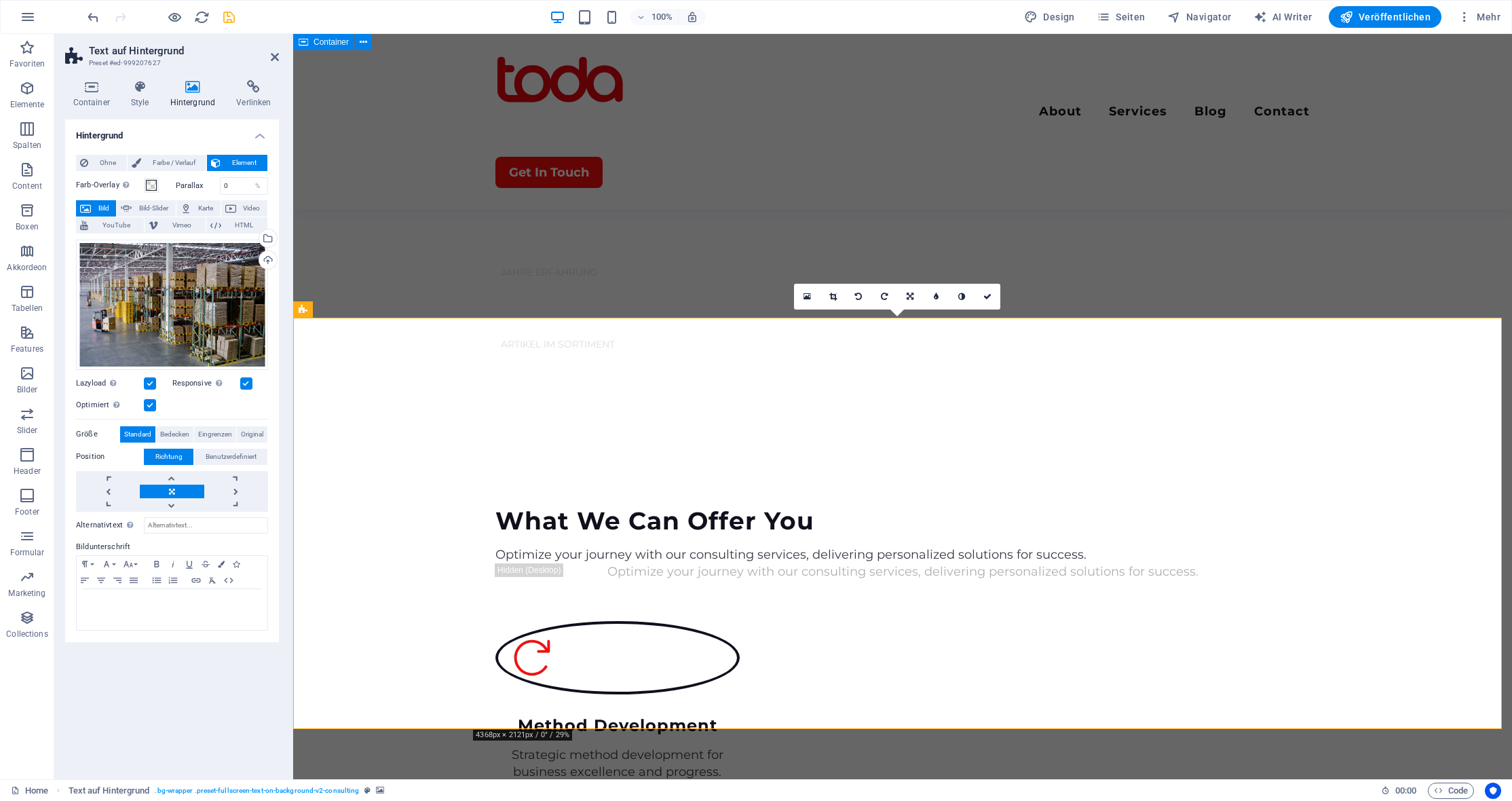
scroll to position [1290, 0]
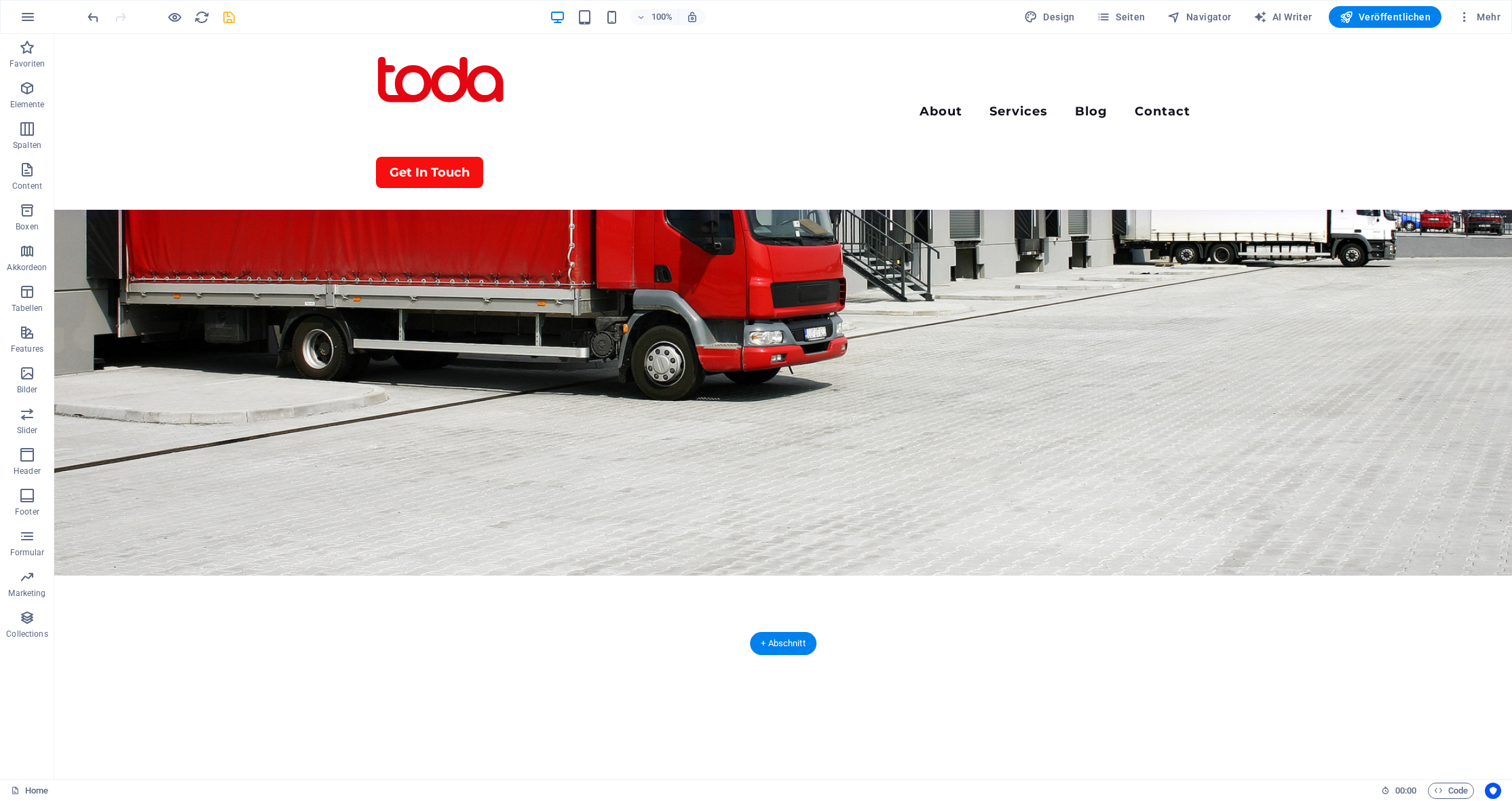
scroll to position [0, 0]
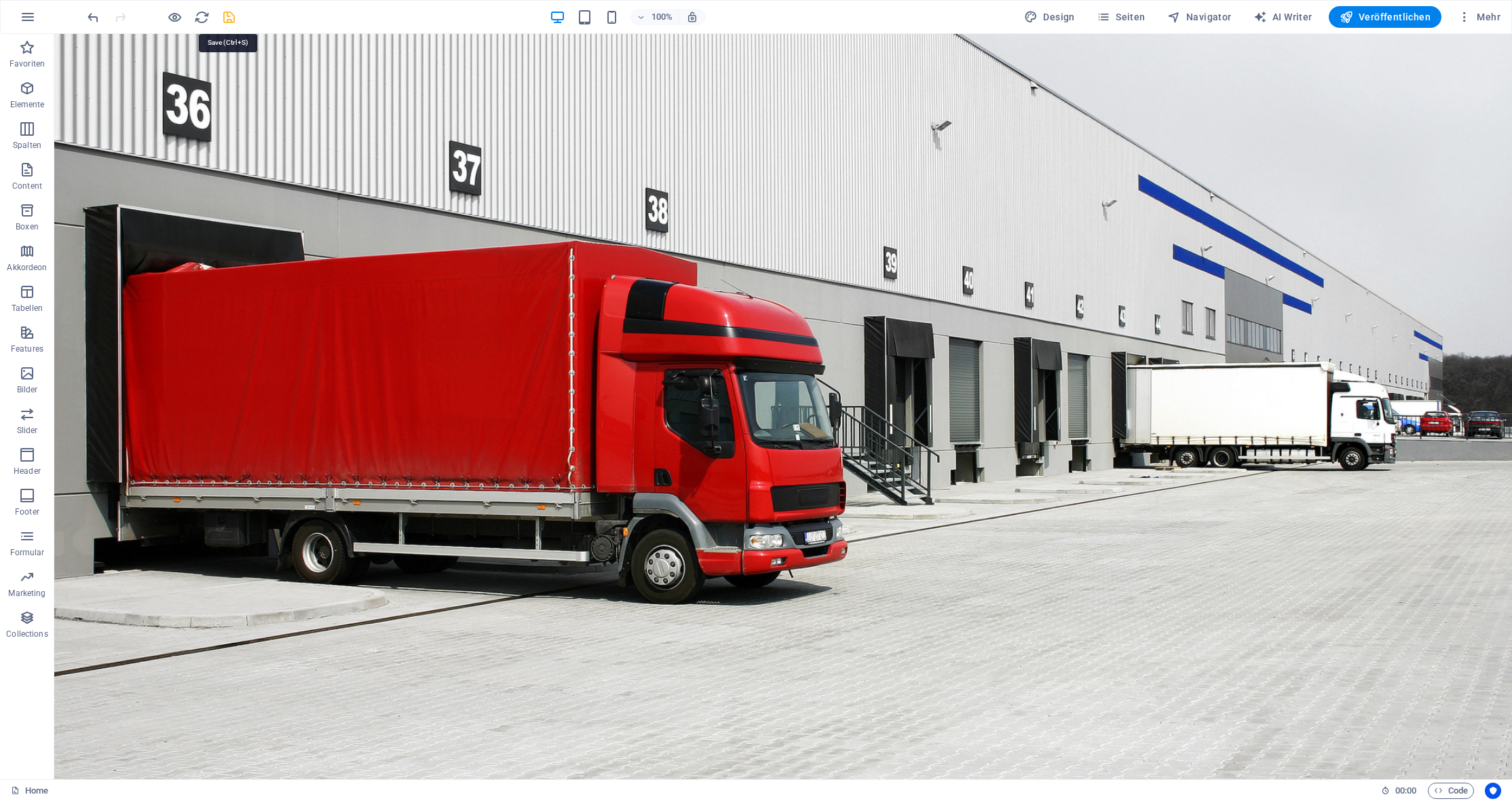
click at [230, 17] on icon "save" at bounding box center [228, 17] width 16 height 16
